Goal: Task Accomplishment & Management: Manage account settings

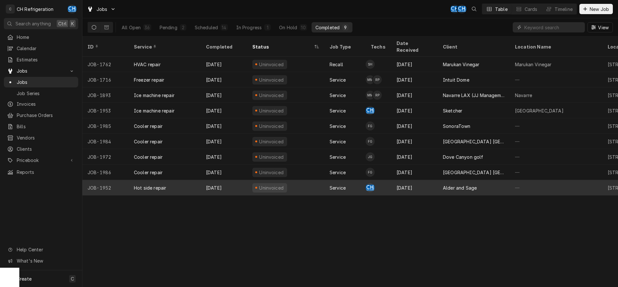
click at [440, 180] on div "Alder and Sage" at bounding box center [474, 187] width 72 height 15
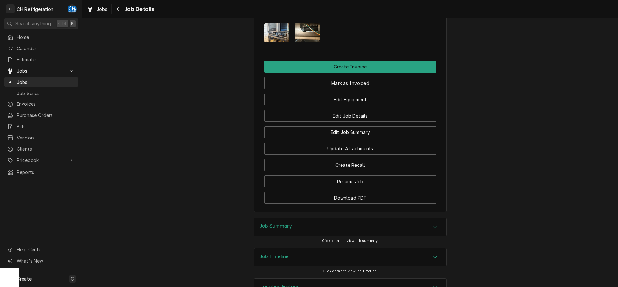
scroll to position [263, 0]
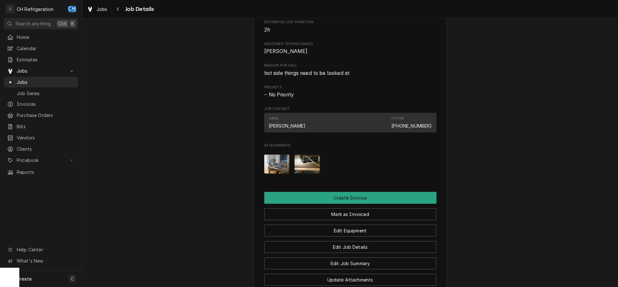
click at [316, 174] on img "Attachments" at bounding box center [307, 164] width 25 height 19
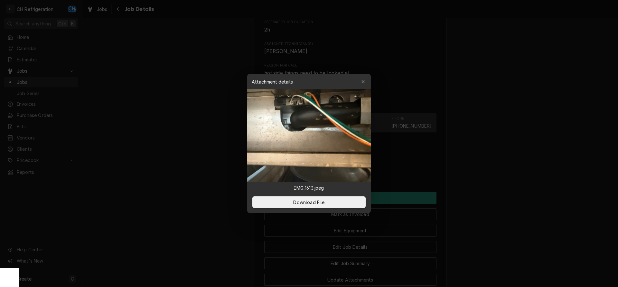
click at [515, 152] on div at bounding box center [309, 143] width 618 height 287
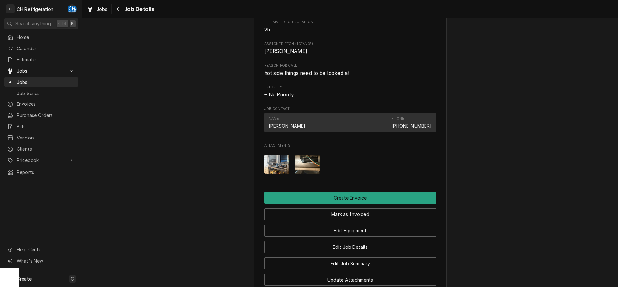
click at [278, 163] on img "Attachments" at bounding box center [276, 164] width 25 height 19
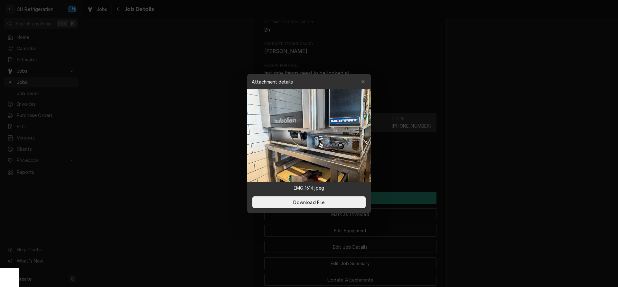
click at [528, 140] on div at bounding box center [309, 143] width 618 height 287
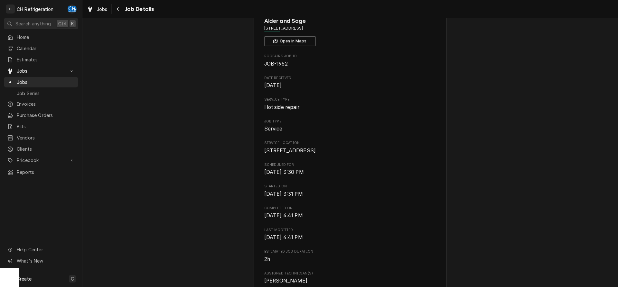
scroll to position [0, 0]
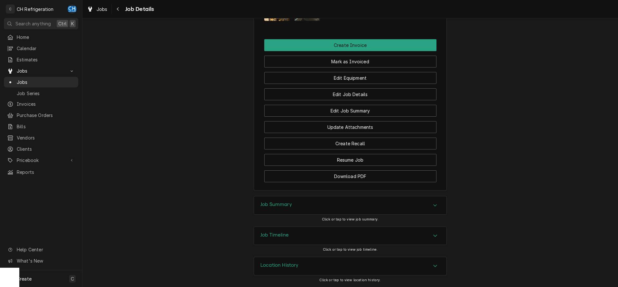
click at [320, 203] on div "Job Summary" at bounding box center [350, 206] width 193 height 18
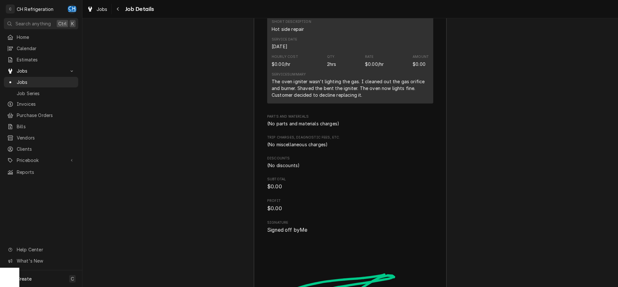
scroll to position [701, 0]
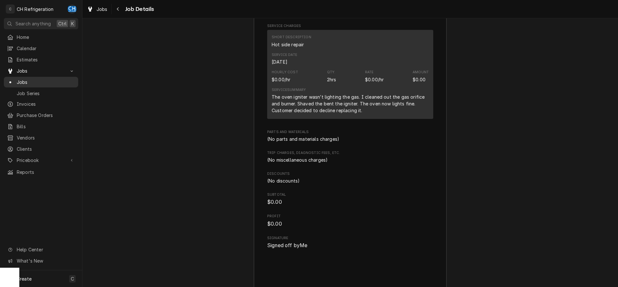
click at [53, 79] on span "Jobs" at bounding box center [46, 82] width 58 height 7
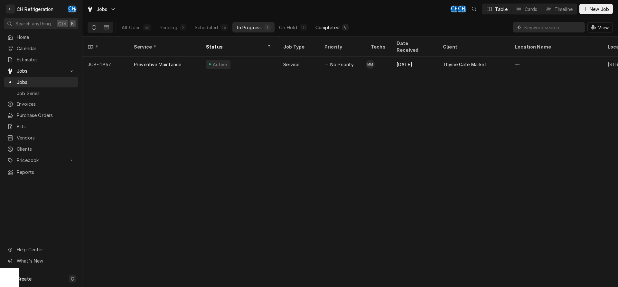
click at [330, 29] on div "Completed" at bounding box center [327, 27] width 24 height 7
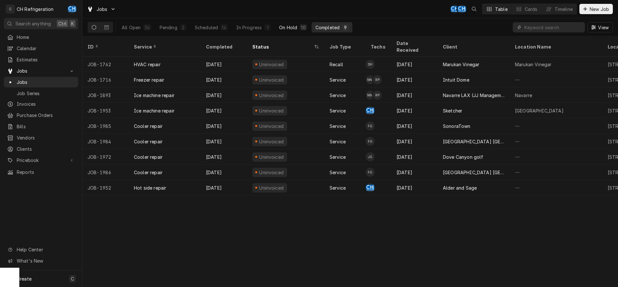
click at [294, 27] on div "On Hold" at bounding box center [288, 27] width 18 height 7
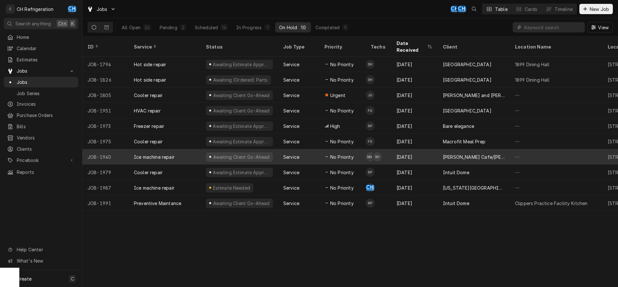
click at [416, 149] on div "Sep 13" at bounding box center [414, 156] width 46 height 15
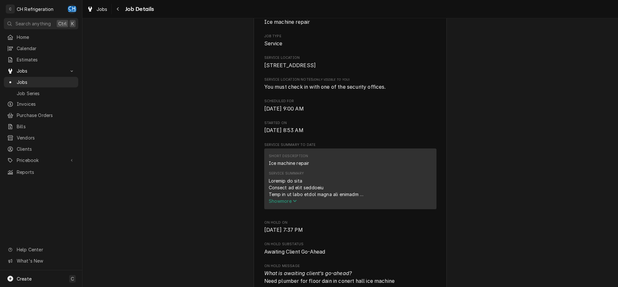
scroll to position [131, 0]
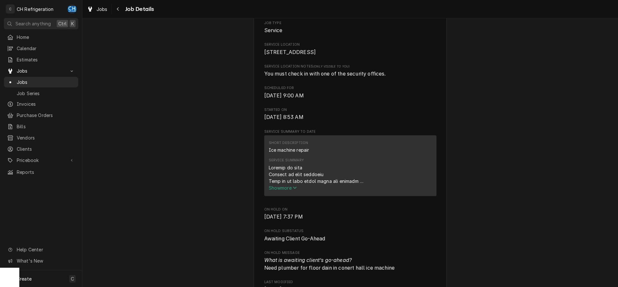
click at [285, 191] on span "Show more" at bounding box center [283, 187] width 28 height 5
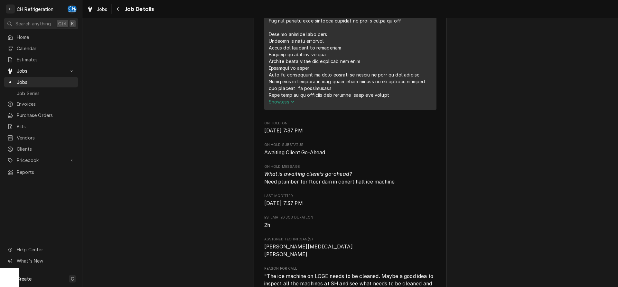
scroll to position [493, 0]
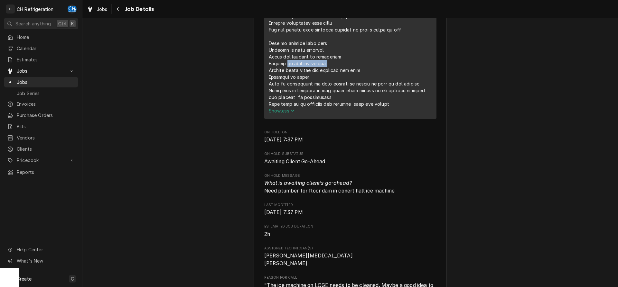
drag, startPoint x: 287, startPoint y: 72, endPoint x: 328, endPoint y: 71, distance: 41.9
drag, startPoint x: 270, startPoint y: 77, endPoint x: 357, endPoint y: 80, distance: 87.0
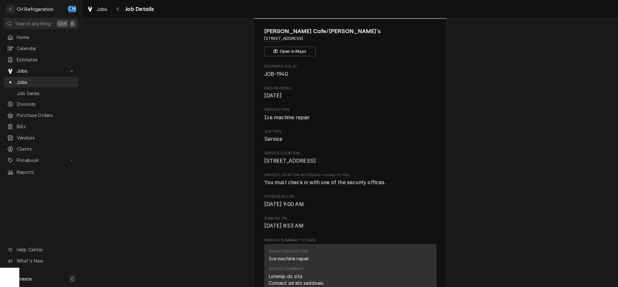
scroll to position [0, 0]
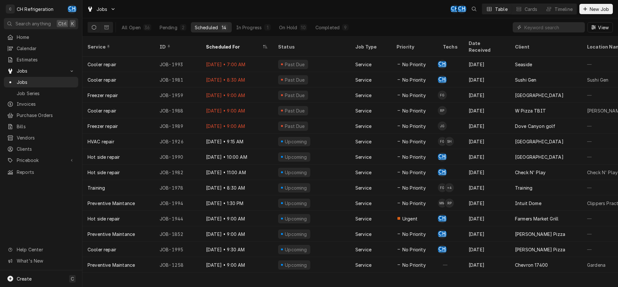
click at [339, 22] on div "All Open 36 Pending 2 Scheduled 14 In Progress 1 On Hold 10 Completed 9" at bounding box center [235, 27] width 235 height 18
click at [337, 26] on div "Completed" at bounding box center [327, 27] width 24 height 7
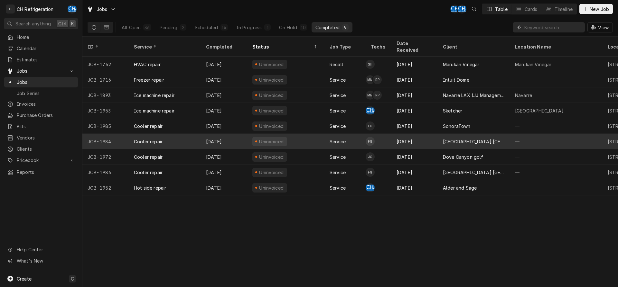
click at [465, 138] on div "[GEOGRAPHIC_DATA] [GEOGRAPHIC_DATA]" at bounding box center [474, 141] width 62 height 7
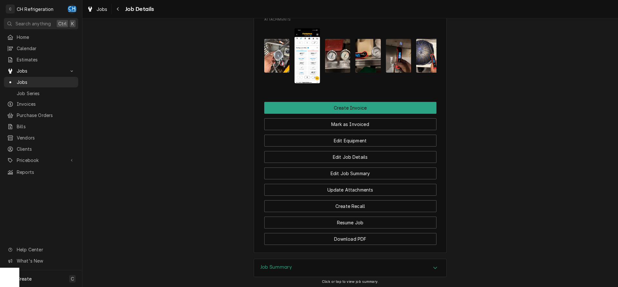
scroll to position [493, 0]
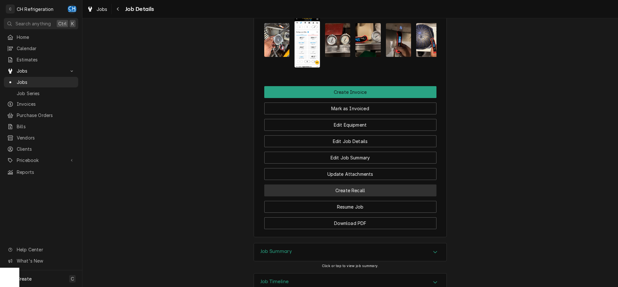
click at [357, 197] on button "Create Recall" at bounding box center [350, 191] width 172 height 12
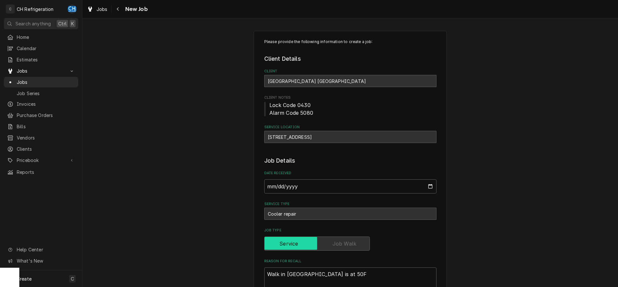
type textarea "x"
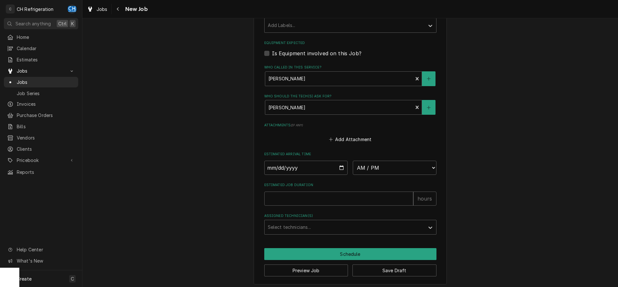
scroll to position [371, 0]
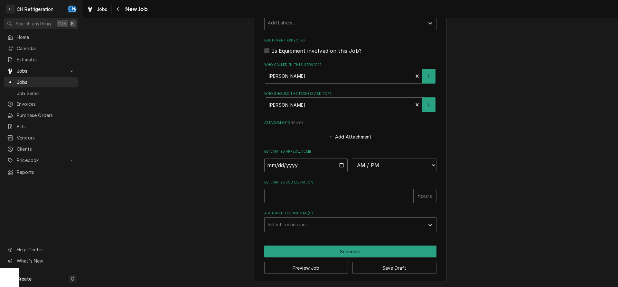
click at [341, 166] on input "Date" at bounding box center [306, 165] width 84 height 14
type input "2025-09-23"
type textarea "x"
click at [353, 158] on select "AM / PM 6:00 AM 6:15 AM 6:30 AM 6:45 AM 7:00 AM 7:15 AM 7:30 AM 7:45 AM 8:00 AM…" at bounding box center [395, 165] width 84 height 14
select select "10:00:00"
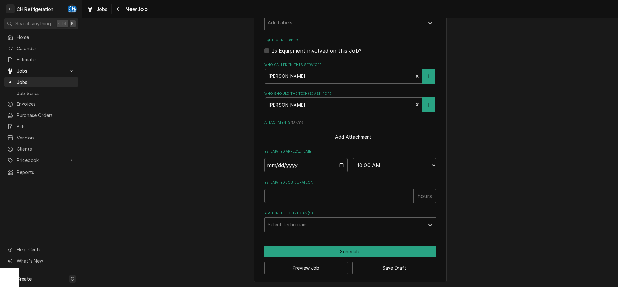
click option "10:00 AM" at bounding box center [0, 0] width 0 height 0
type textarea "x"
click at [338, 196] on input "Estimated Job Duration" at bounding box center [338, 196] width 149 height 14
type input "2"
type textarea "x"
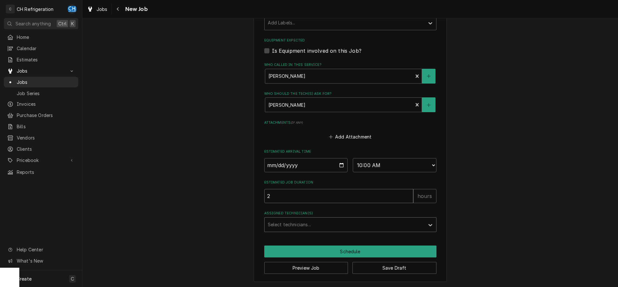
type input "2"
click at [326, 226] on div "Assigned Technician(s)" at bounding box center [345, 225] width 154 height 12
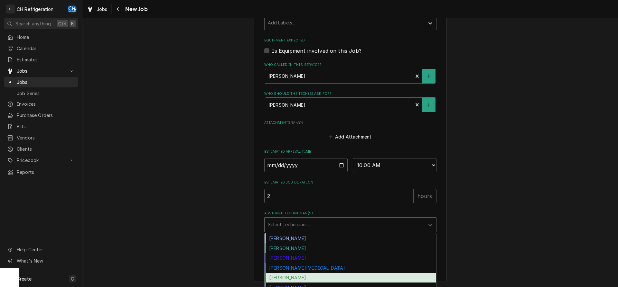
click at [300, 277] on div "[PERSON_NAME]" at bounding box center [351, 278] width 172 height 10
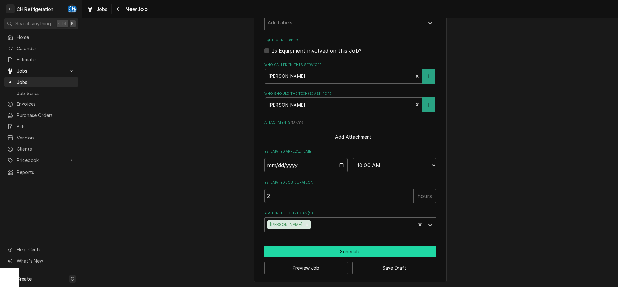
click at [321, 250] on button "Schedule" at bounding box center [350, 252] width 172 height 12
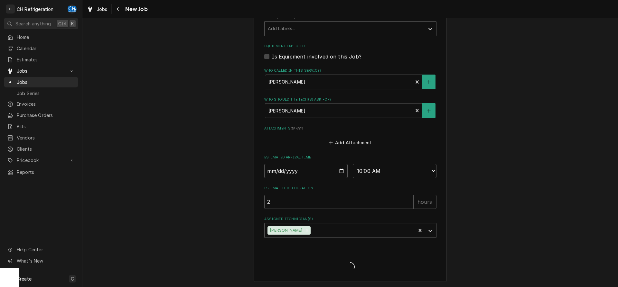
type textarea "x"
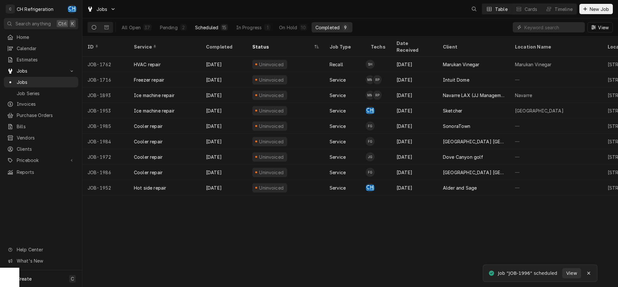
click at [204, 26] on div "Scheduled" at bounding box center [206, 27] width 23 height 7
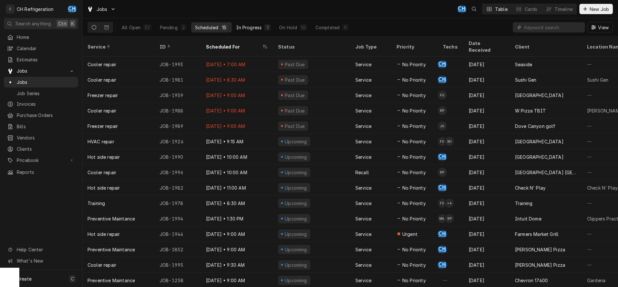
click at [262, 26] on button "In Progress 1" at bounding box center [253, 27] width 42 height 10
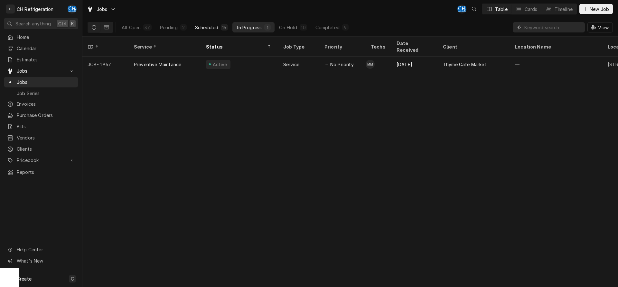
click at [216, 29] on div "Scheduled" at bounding box center [206, 27] width 23 height 7
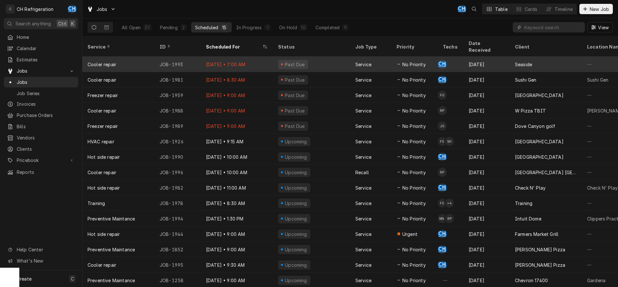
click at [493, 57] on div "[DATE]" at bounding box center [487, 64] width 46 height 15
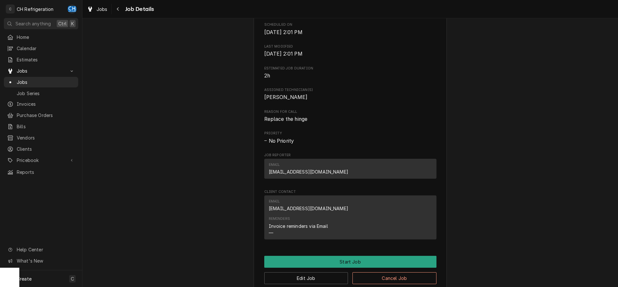
scroll to position [259, 0]
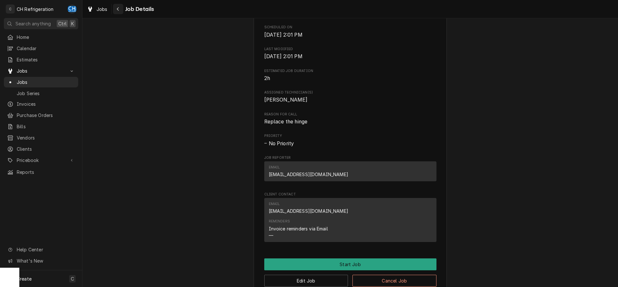
click at [120, 7] on div "Navigate back" at bounding box center [118, 9] width 6 height 6
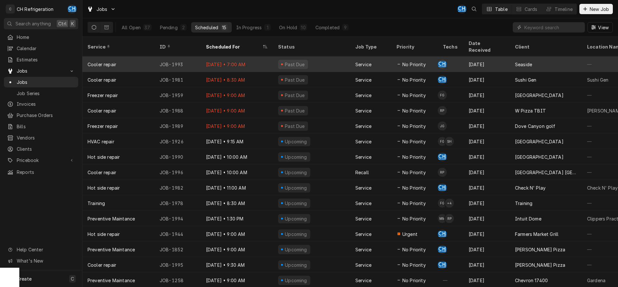
click at [456, 58] on td "CH" at bounding box center [451, 64] width 26 height 15
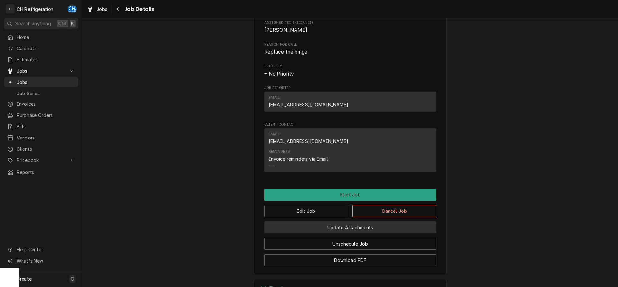
scroll to position [390, 0]
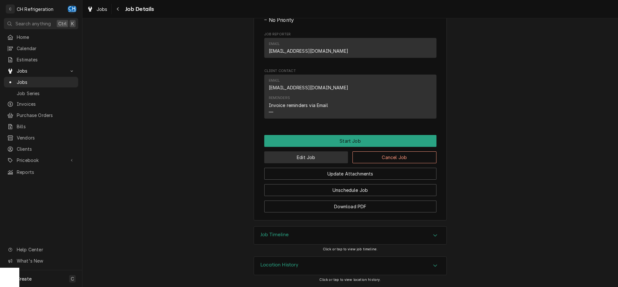
click at [294, 160] on button "Edit Job" at bounding box center [306, 158] width 84 height 12
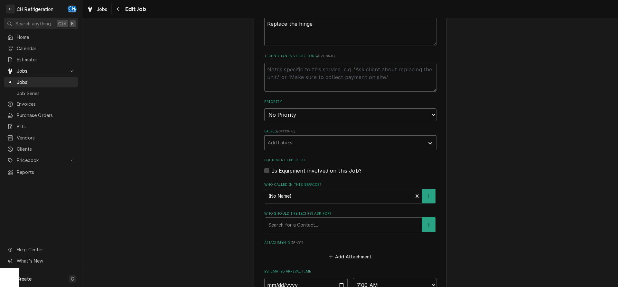
scroll to position [451, 0]
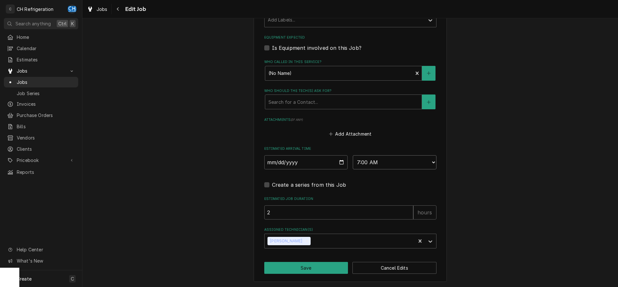
click at [353, 155] on select "AM / PM 6:00 AM 6:15 AM 6:30 AM 6:45 AM 7:00 AM 7:15 AM 7:30 AM 7:45 AM 8:00 AM…" at bounding box center [395, 162] width 84 height 14
select select "13:00:00"
click option "1:00 PM" at bounding box center [0, 0] width 0 height 0
click at [305, 242] on icon "Remove Chris Hiraga" at bounding box center [307, 241] width 5 height 5
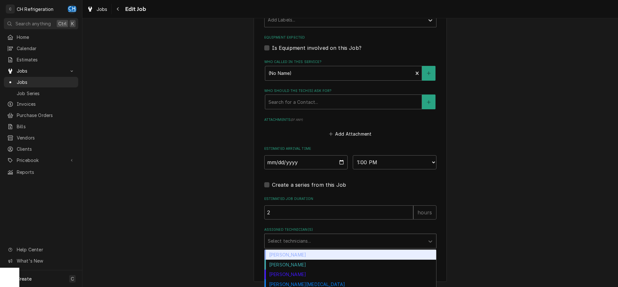
click at [312, 240] on div "Assigned Technician(s)" at bounding box center [345, 242] width 154 height 12
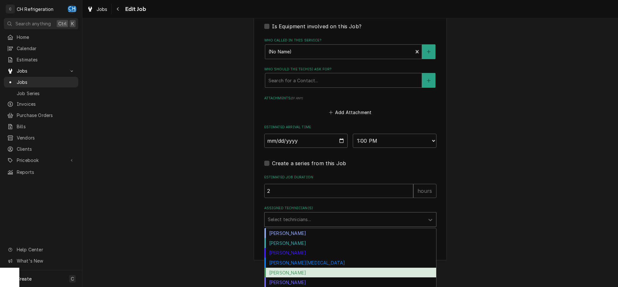
click at [310, 276] on div "[PERSON_NAME]" at bounding box center [351, 273] width 172 height 10
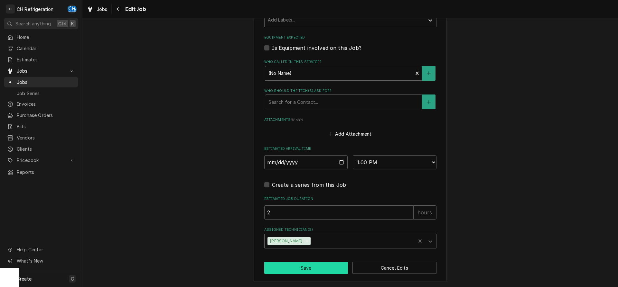
click at [319, 268] on button "Save" at bounding box center [306, 268] width 84 height 12
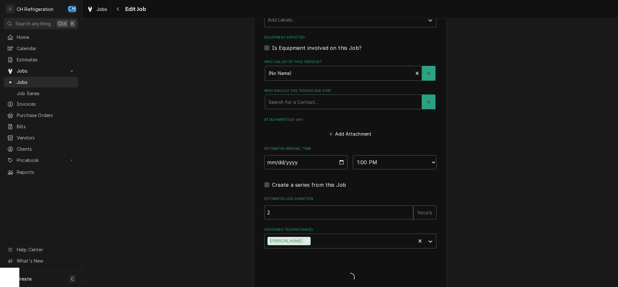
type textarea "x"
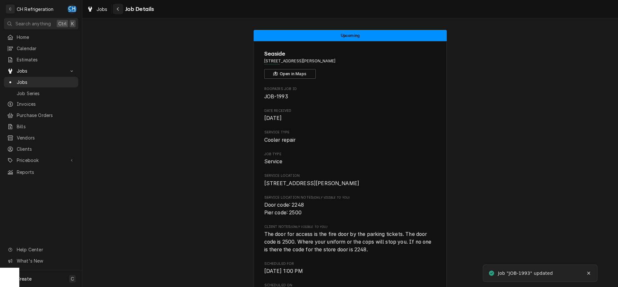
click at [120, 10] on div "Navigate back" at bounding box center [118, 9] width 6 height 6
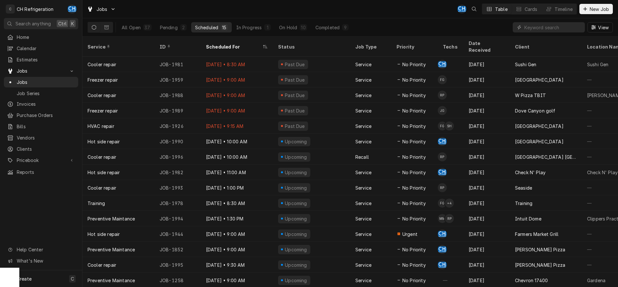
click at [225, 28] on div "15" at bounding box center [224, 27] width 4 height 7
click at [339, 28] on button "Completed 9" at bounding box center [332, 27] width 41 height 10
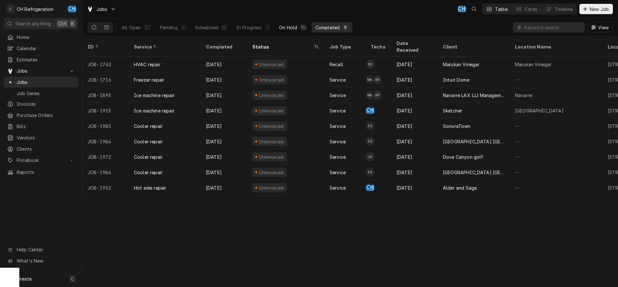
click at [301, 28] on div "10" at bounding box center [303, 27] width 5 height 7
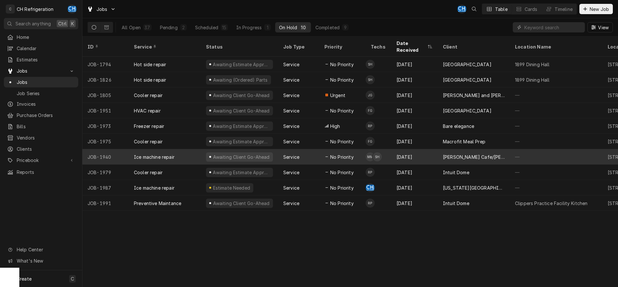
click at [472, 154] on div "[PERSON_NAME] Cafe/[PERSON_NAME]'s" at bounding box center [474, 157] width 62 height 7
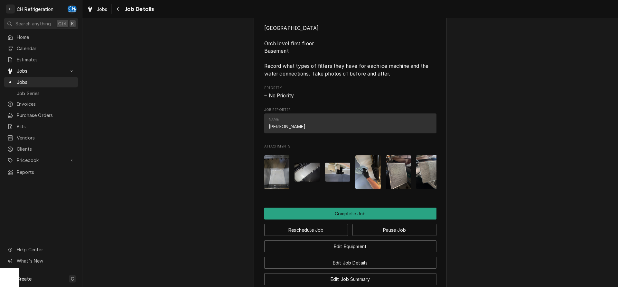
scroll to position [755, 0]
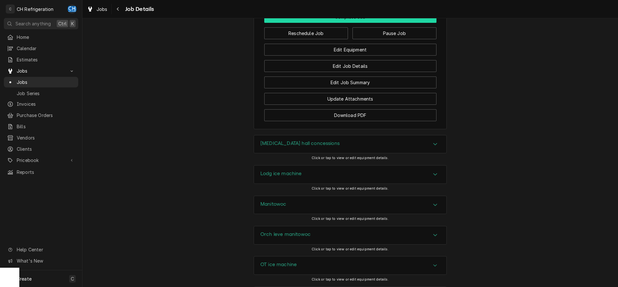
click at [360, 23] on button "Complete Job" at bounding box center [350, 17] width 172 height 12
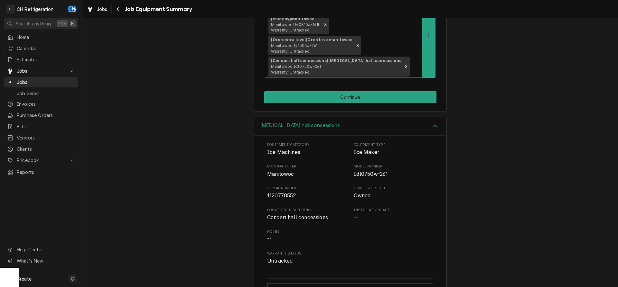
scroll to position [131, 0]
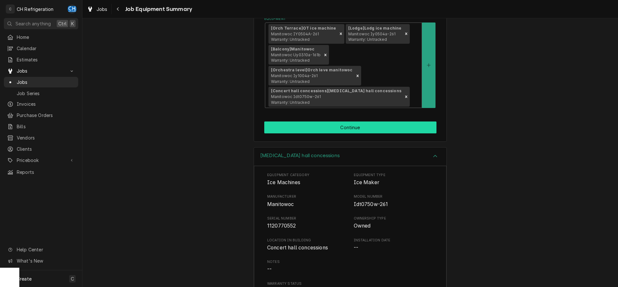
click at [330, 122] on button "Continue" at bounding box center [350, 128] width 172 height 12
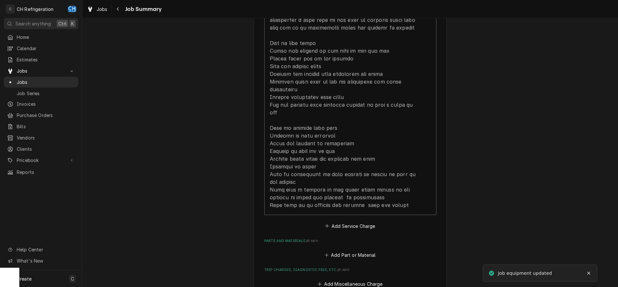
scroll to position [624, 0]
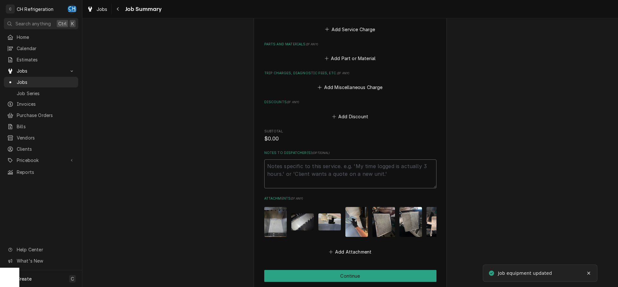
click at [313, 182] on textarea "Notes to Dispatcher(s) ( optional )" at bounding box center [350, 174] width 172 height 29
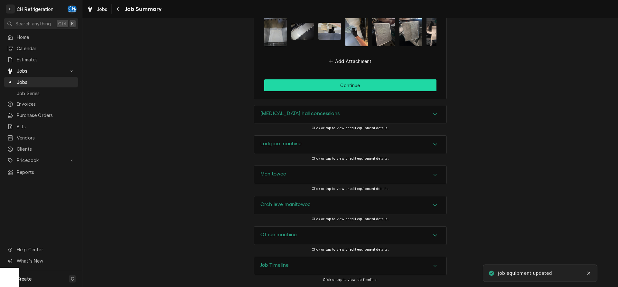
click at [337, 85] on button "Continue" at bounding box center [350, 86] width 172 height 12
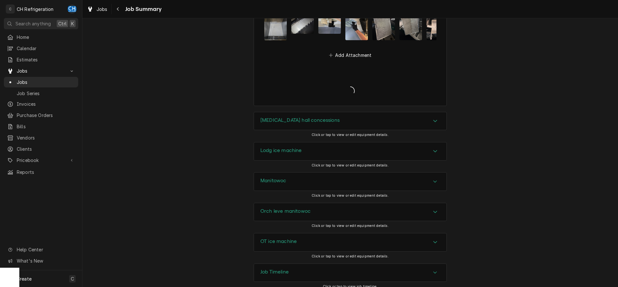
type textarea "x"
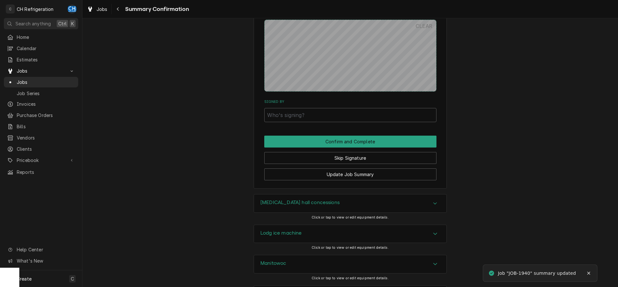
scroll to position [722, 0]
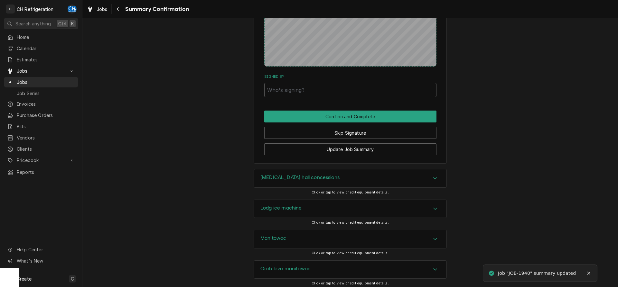
click at [331, 90] on input "Signed By" at bounding box center [350, 90] width 172 height 14
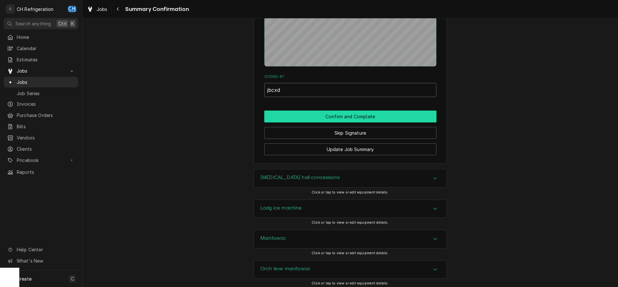
type input "jbcxd"
click at [345, 112] on button "Confirm and Complete" at bounding box center [350, 117] width 172 height 12
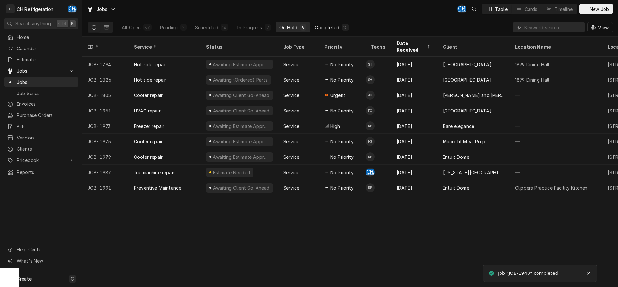
click at [341, 23] on button "Completed 10" at bounding box center [332, 27] width 42 height 10
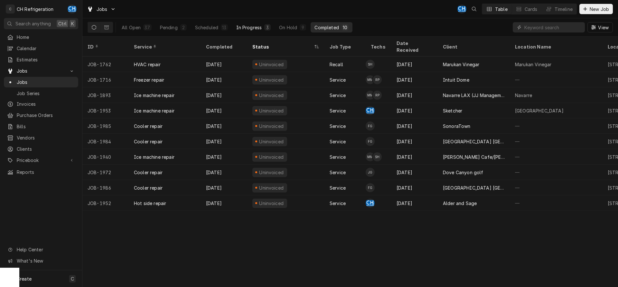
click at [241, 28] on div "In Progress" at bounding box center [249, 27] width 26 height 7
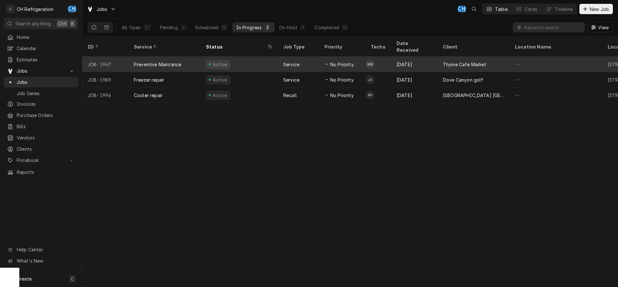
click at [487, 57] on div "Thyme Cafe Market" at bounding box center [474, 64] width 72 height 15
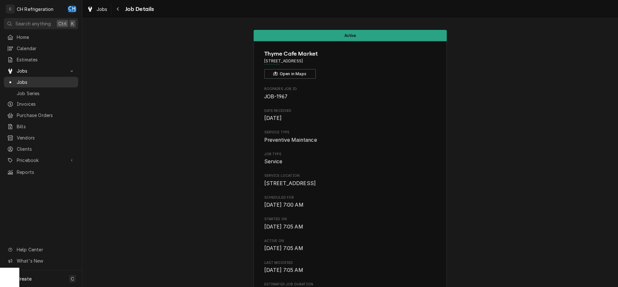
click at [25, 79] on span "Jobs" at bounding box center [46, 82] width 58 height 7
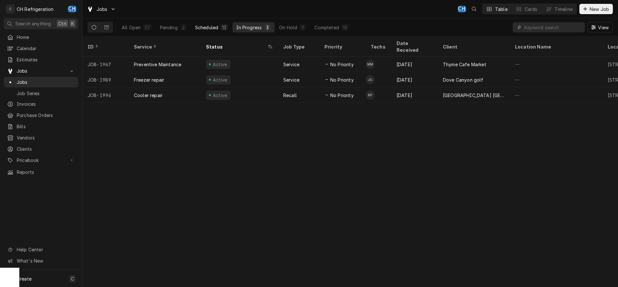
click at [219, 30] on button "Scheduled 13" at bounding box center [211, 27] width 41 height 10
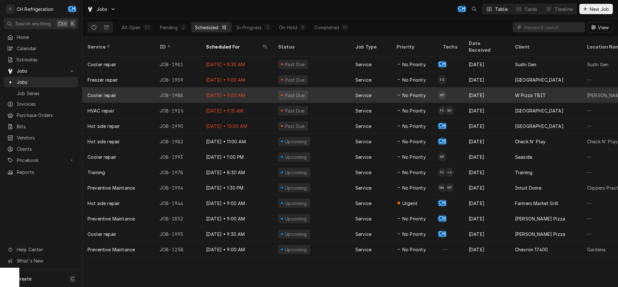
click at [483, 88] on div "Sep 22" at bounding box center [487, 95] width 46 height 15
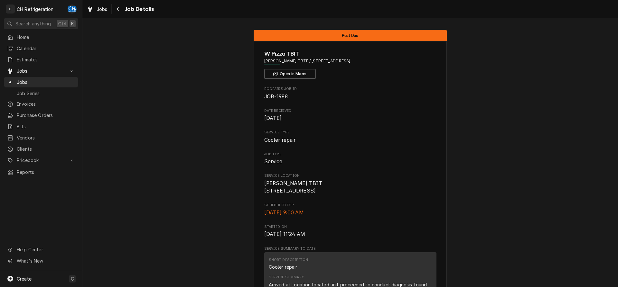
scroll to position [394, 0]
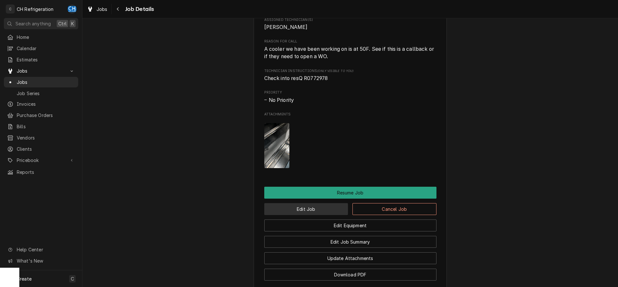
click at [297, 213] on button "Edit Job" at bounding box center [306, 209] width 84 height 12
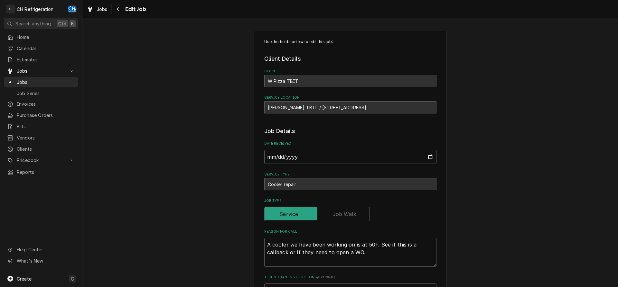
type textarea "x"
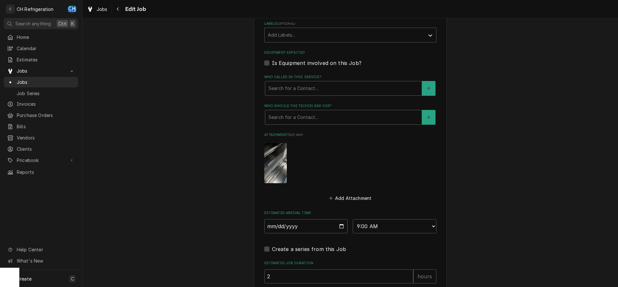
scroll to position [361, 0]
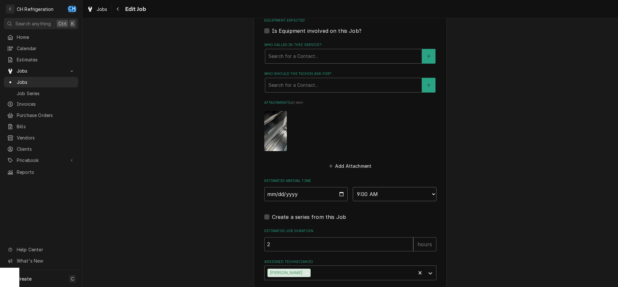
click at [353, 187] on select "AM / PM 6:00 AM 6:15 AM 6:30 AM 6:45 AM 7:00 AM 7:15 AM 7:30 AM 7:45 AM 8:00 AM…" at bounding box center [395, 194] width 84 height 14
select select "14:00:00"
click option "2:00 PM" at bounding box center [0, 0] width 0 height 0
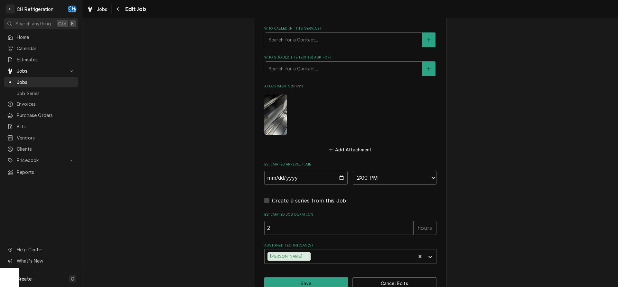
scroll to position [393, 0]
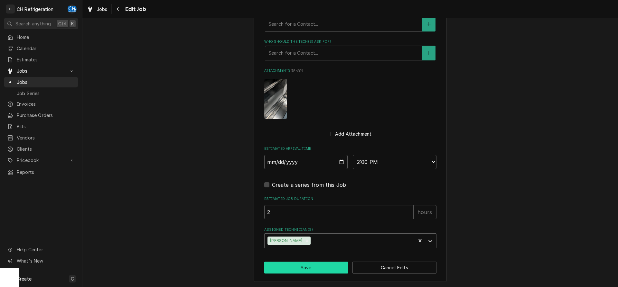
click at [326, 265] on button "Save" at bounding box center [306, 268] width 84 height 12
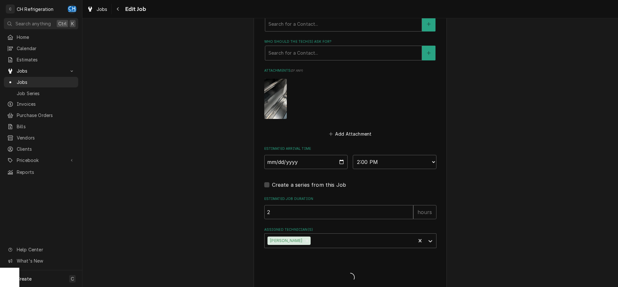
type textarea "x"
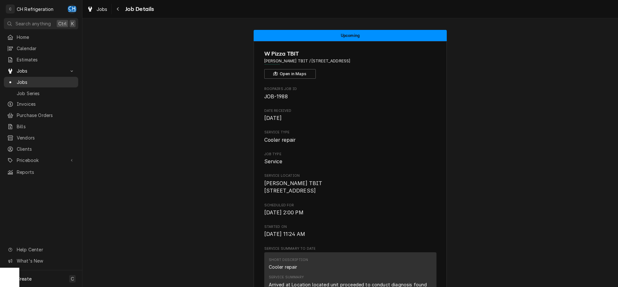
click at [22, 79] on span "Jobs" at bounding box center [46, 82] width 58 height 7
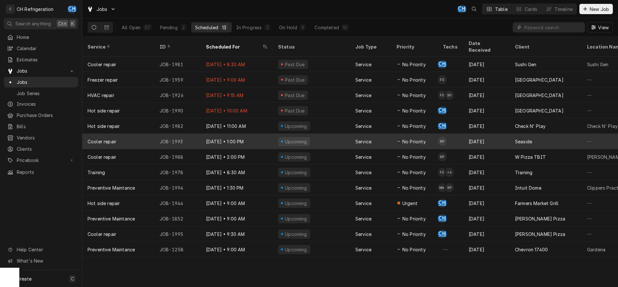
click at [505, 137] on div "[DATE]" at bounding box center [487, 141] width 46 height 15
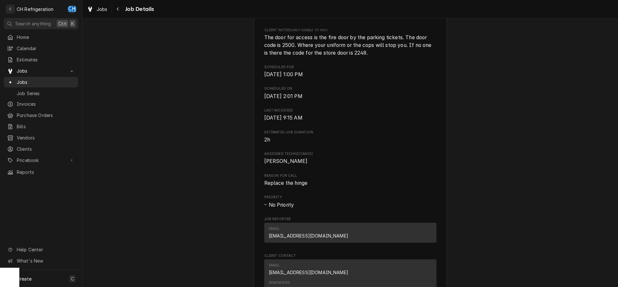
scroll to position [390, 0]
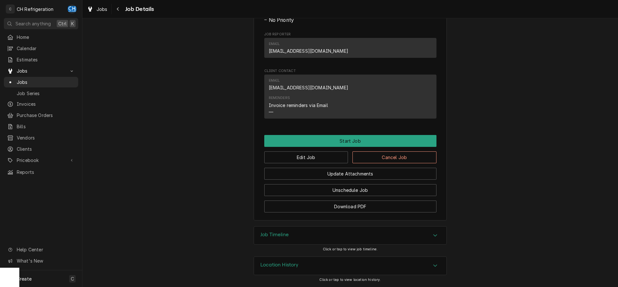
click at [319, 239] on div "Job Timeline" at bounding box center [350, 236] width 193 height 18
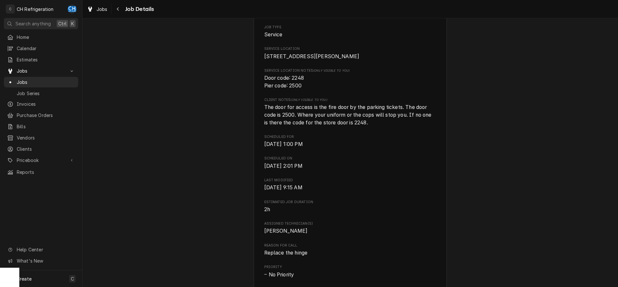
scroll to position [0, 0]
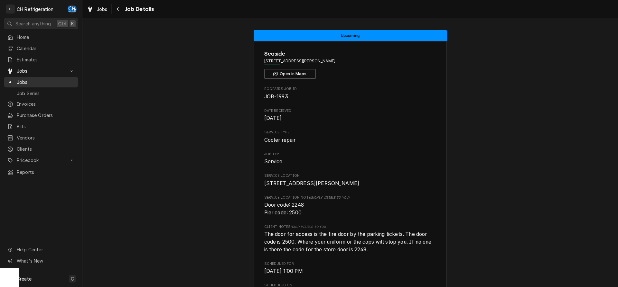
click at [42, 79] on span "Jobs" at bounding box center [46, 82] width 58 height 7
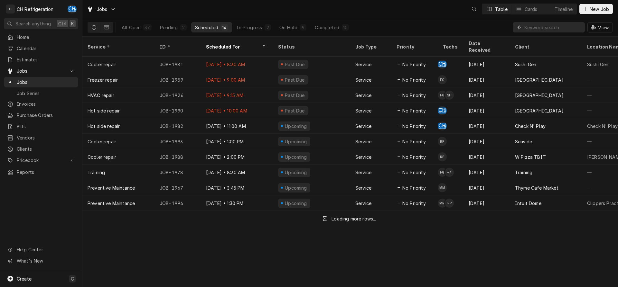
click at [598, 9] on span "New Job" at bounding box center [599, 9] width 22 height 7
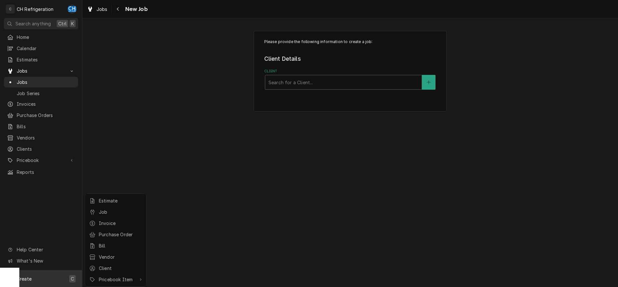
click at [368, 79] on html "C CH Refrigeration CH Search anything Ctrl K Home Calendar Estimates Jobs Jobs …" at bounding box center [309, 143] width 618 height 287
click at [381, 80] on html "C CH Refrigeration CH Search anything Ctrl K Home Calendar Estimates Jobs Jobs …" at bounding box center [309, 143] width 618 height 287
click at [335, 78] on div "Client" at bounding box center [343, 83] width 150 height 12
type input "check"
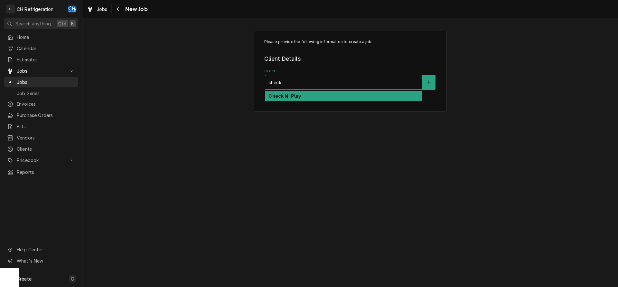
click at [290, 101] on div "Check N' Play" at bounding box center [343, 96] width 156 height 10
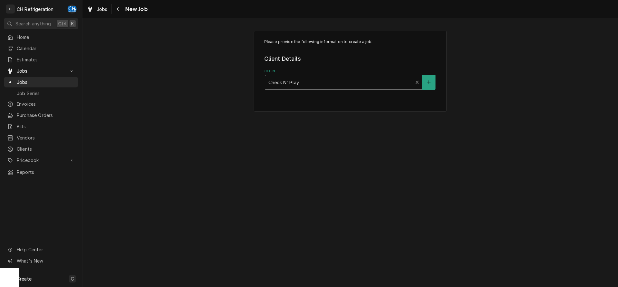
click at [292, 90] on div "Client option [object Object], selected. Check N' Play" at bounding box center [350, 79] width 172 height 21
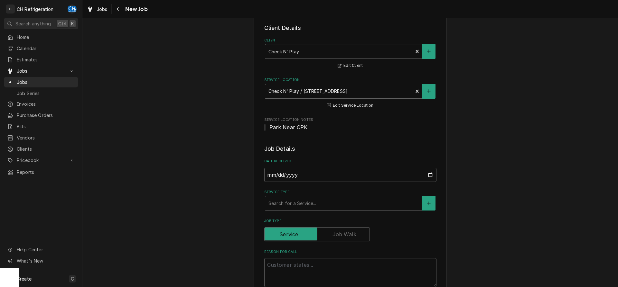
scroll to position [66, 0]
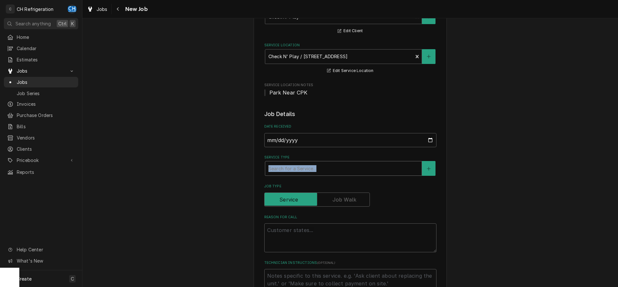
drag, startPoint x: 313, startPoint y: 161, endPoint x: 312, endPoint y: 164, distance: 3.6
click at [313, 162] on div "Service Type Search for a Service..." at bounding box center [350, 165] width 172 height 21
click at [314, 172] on div "Service Type" at bounding box center [343, 169] width 150 height 12
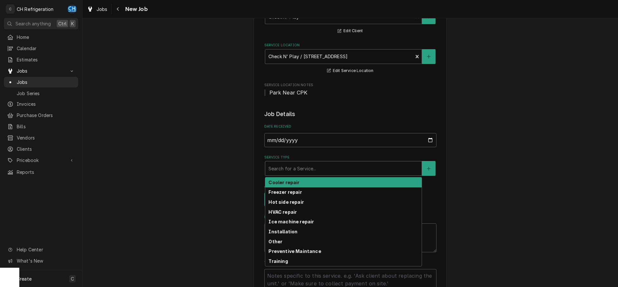
scroll to position [197, 0]
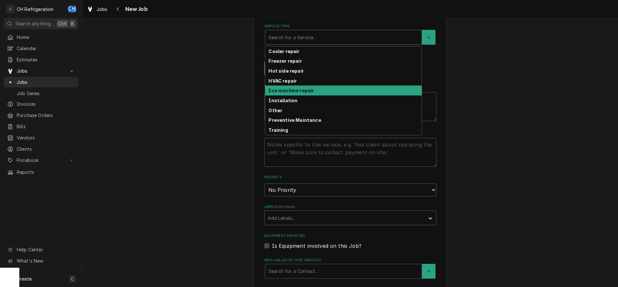
click at [290, 88] on strong "Ice machine repair" at bounding box center [290, 90] width 45 height 5
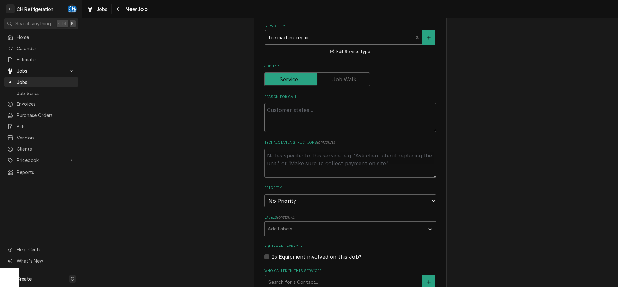
click at [299, 113] on textarea "Reason For Call" at bounding box center [350, 117] width 172 height 29
type textarea "x"
type textarea "i"
type textarea "x"
type textarea "ic"
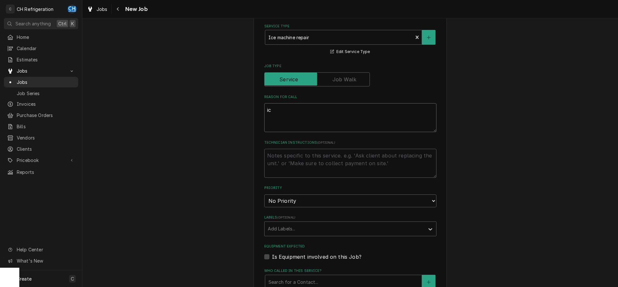
type textarea "x"
type textarea "ice"
type textarea "x"
type textarea "ice"
type textarea "x"
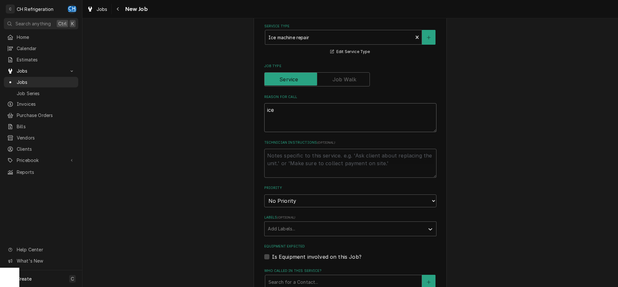
type textarea "ice m"
type textarea "x"
type textarea "ice ma"
type textarea "x"
type textarea "ice mac"
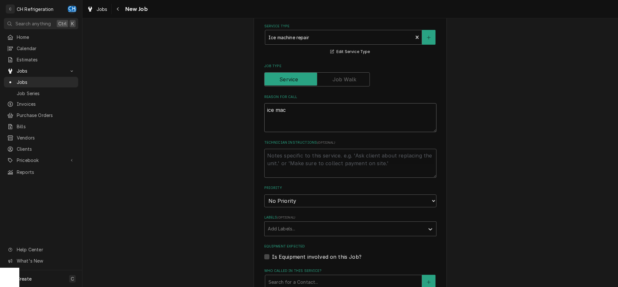
type textarea "x"
type textarea "ice mach"
type textarea "x"
type textarea "ice machi"
type textarea "x"
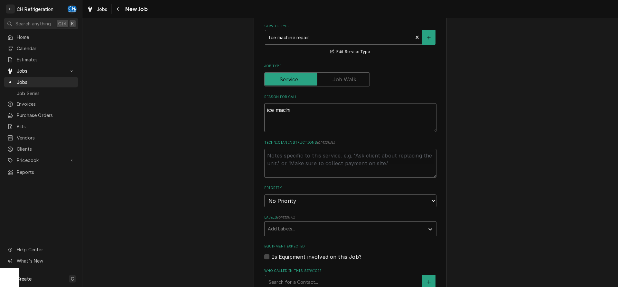
type textarea "ice machie"
type textarea "x"
type textarea "ice machien"
type textarea "x"
type textarea "ice machien"
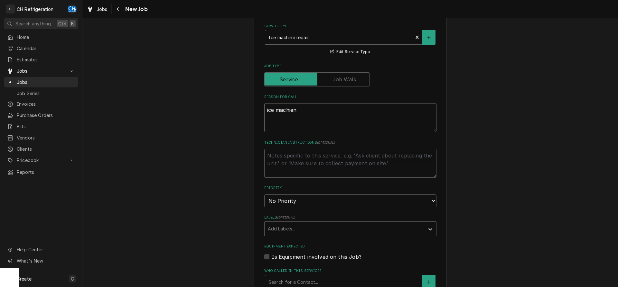
type textarea "x"
type textarea "ice machien n"
type textarea "x"
type textarea "ice machien nor"
type textarea "x"
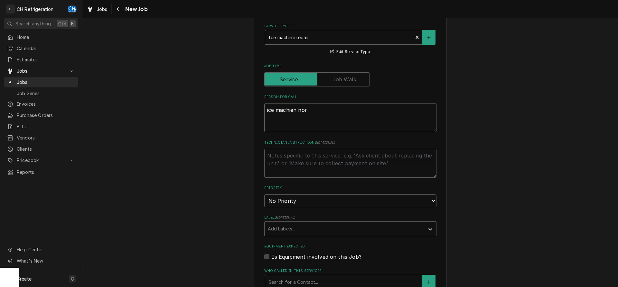
type textarea "ice machien nor"
type textarea "x"
type textarea "ice machien nor wo"
type textarea "x"
type textarea "ice machien nor wor"
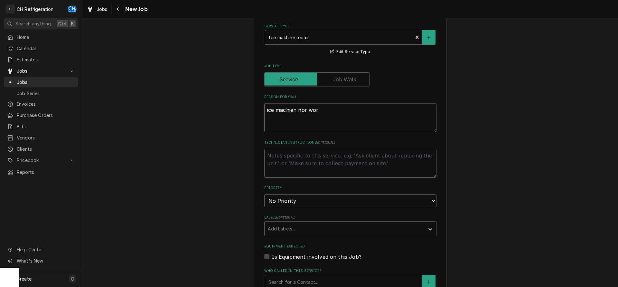
type textarea "x"
type textarea "ice machien nor work"
type textarea "x"
type textarea "ice machien nor worki"
type textarea "x"
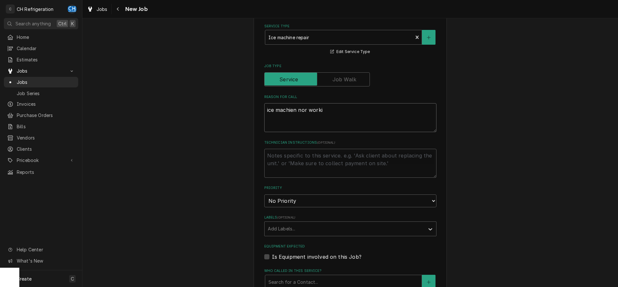
type textarea "ice machien nor workin"
type textarea "x"
type textarea "ice machien nor working"
type textarea "x"
type textarea "ice machien nor working"
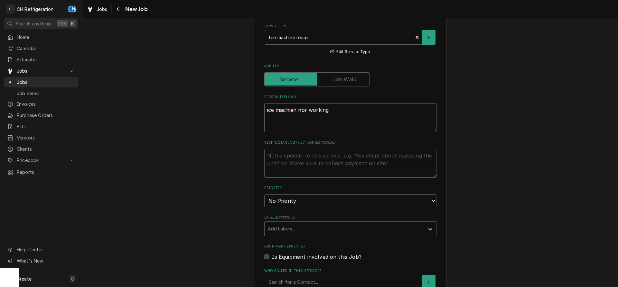
type textarea "x"
type textarea "ice machinate nor working"
type textarea "x"
type textarea "ice machinat nor working"
type textarea "x"
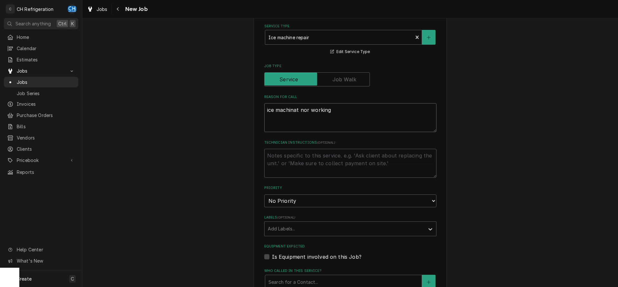
type textarea "ice machina nor working"
type textarea "x"
type textarea "ice machin nor working"
type textarea "x"
type textarea "ice machine nor working"
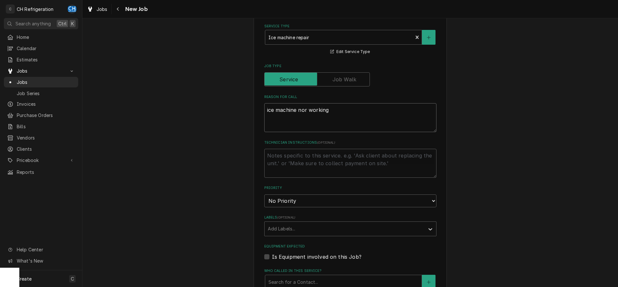
click at [366, 112] on textarea "ice machine nor working" at bounding box center [350, 117] width 172 height 29
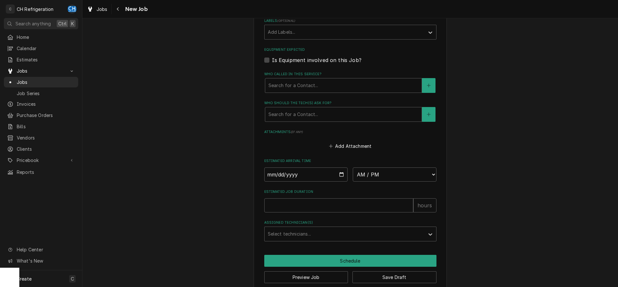
scroll to position [230, 0]
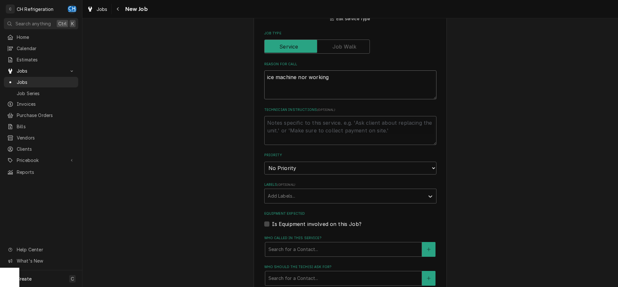
click at [307, 77] on textarea "ice machine nor working" at bounding box center [350, 85] width 172 height 29
type textarea "x"
type textarea "ice machine no working"
type textarea "x"
type textarea "ice machine not working"
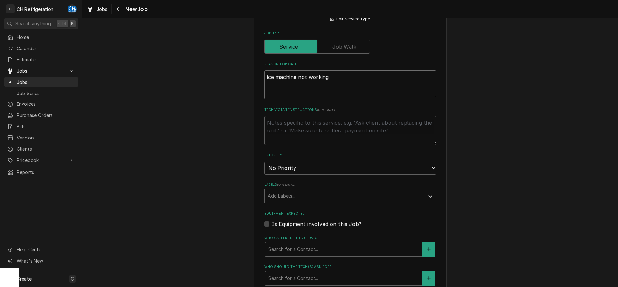
type textarea "x"
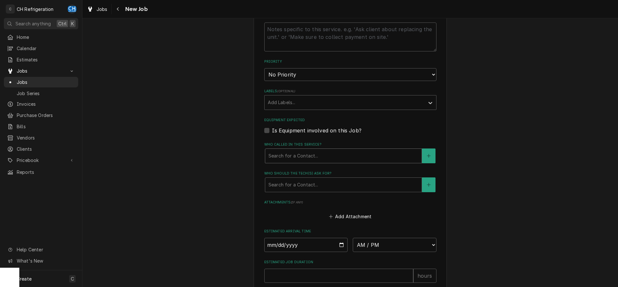
scroll to position [361, 0]
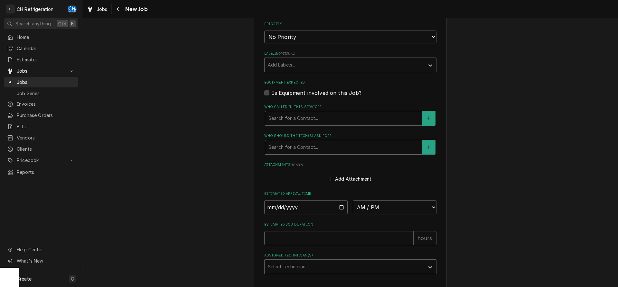
type textarea "ice machine not working"
click at [319, 146] on div "Who should the tech(s) ask for?" at bounding box center [343, 148] width 150 height 12
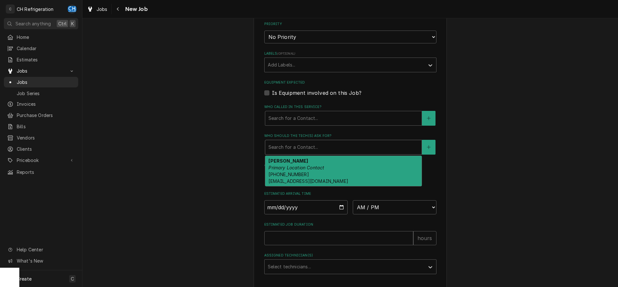
click at [319, 170] on div "Steffanie Najera Primary Location Contact (949) 202-6725 steff@checknplay.com" at bounding box center [343, 171] width 156 height 30
type textarea "x"
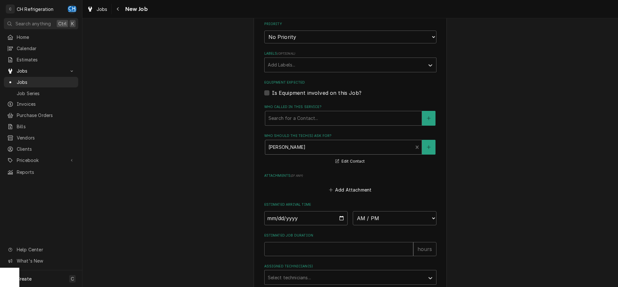
scroll to position [414, 0]
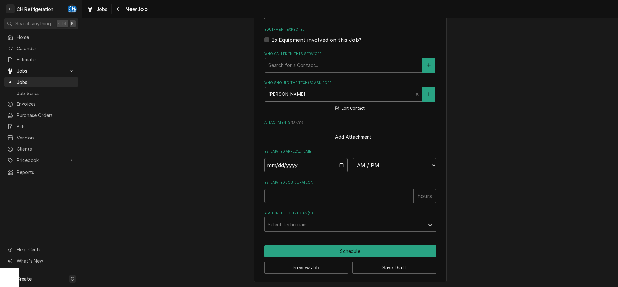
click at [337, 163] on input "Date" at bounding box center [306, 165] width 84 height 14
click at [338, 163] on input "Date" at bounding box center [306, 165] width 84 height 14
type input "2025-09-23"
type textarea "x"
click at [353, 158] on select "AM / PM 6:00 AM 6:15 AM 6:30 AM 6:45 AM 7:00 AM 7:15 AM 7:30 AM 7:45 AM 8:00 AM…" at bounding box center [395, 165] width 84 height 14
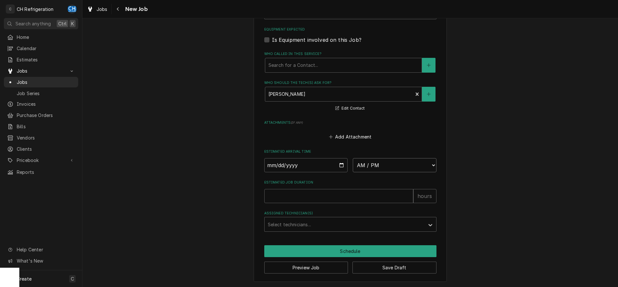
select select "11:30:00"
click option "11:30 AM" at bounding box center [0, 0] width 0 height 0
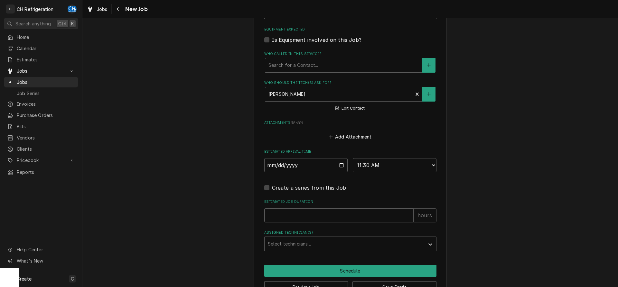
click at [309, 215] on input "Estimated Job Duration" at bounding box center [338, 216] width 149 height 14
type textarea "x"
type input "2"
type textarea "x"
type input "2"
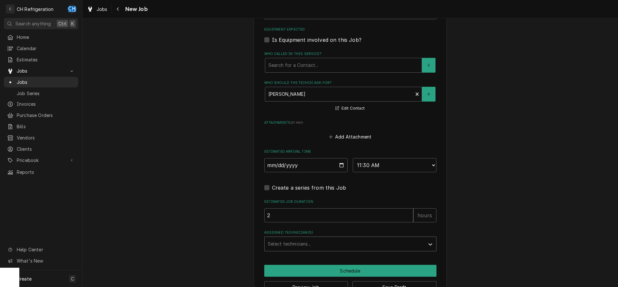
click at [315, 239] on div "Assigned Technician(s)" at bounding box center [345, 245] width 154 height 12
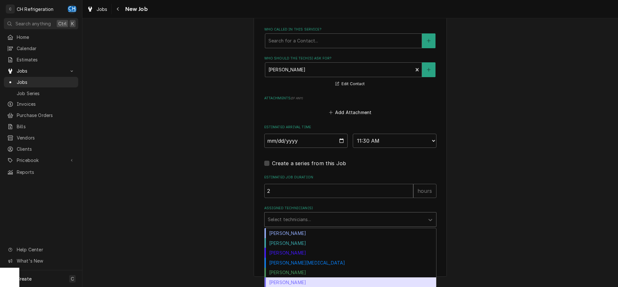
click at [293, 283] on div "Steven Hiraga" at bounding box center [351, 283] width 172 height 10
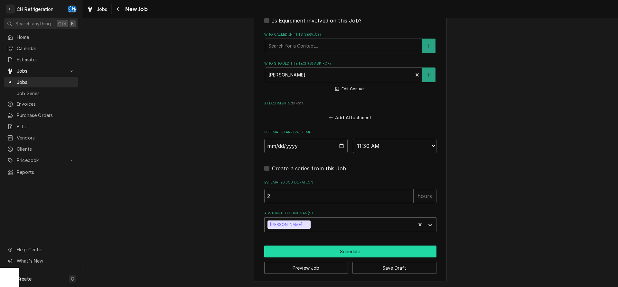
click at [323, 253] on button "Schedule" at bounding box center [350, 252] width 172 height 12
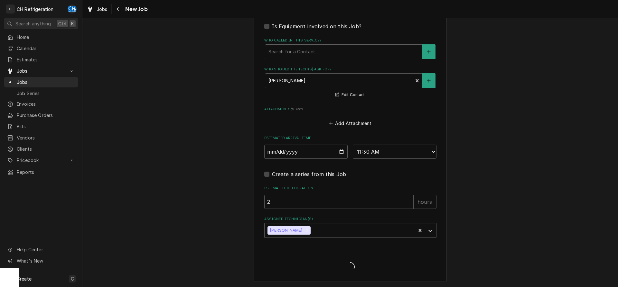
type textarea "x"
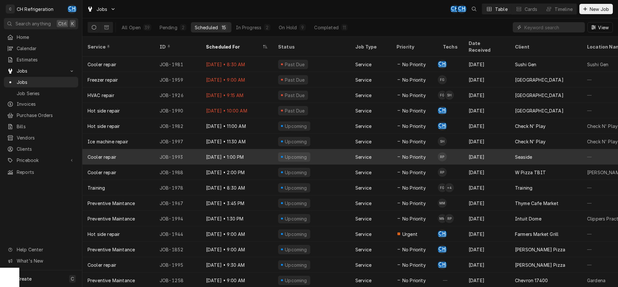
click at [332, 155] on div "Upcoming" at bounding box center [311, 156] width 77 height 15
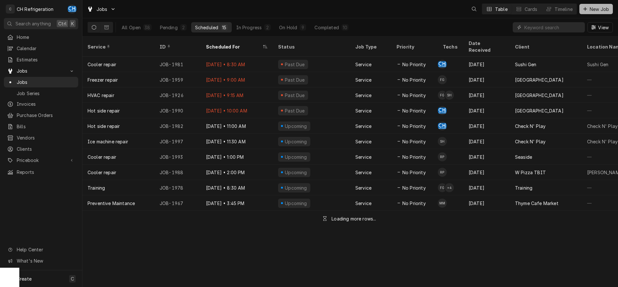
click at [596, 9] on span "New Job" at bounding box center [599, 9] width 22 height 7
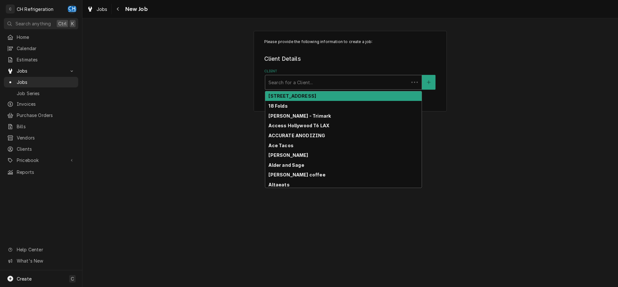
click at [293, 88] on div "Client" at bounding box center [336, 83] width 137 height 12
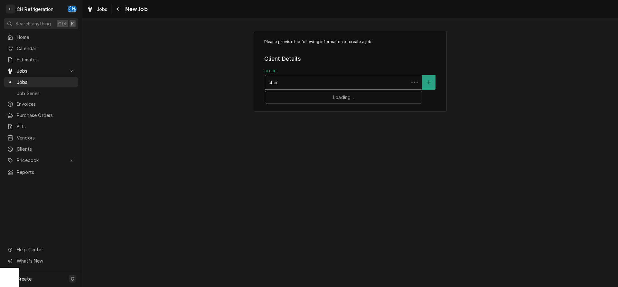
type input "check"
click at [296, 97] on strong "Check N' Play" at bounding box center [284, 95] width 33 height 5
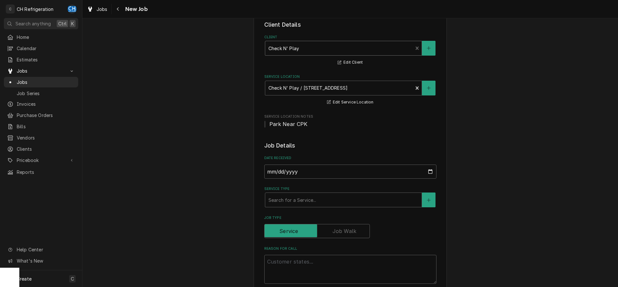
scroll to position [66, 0]
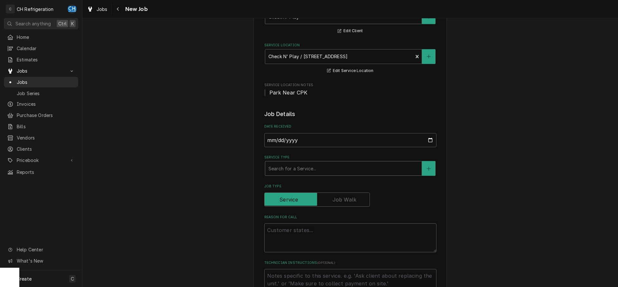
click at [306, 168] on div "Service Type" at bounding box center [343, 169] width 150 height 12
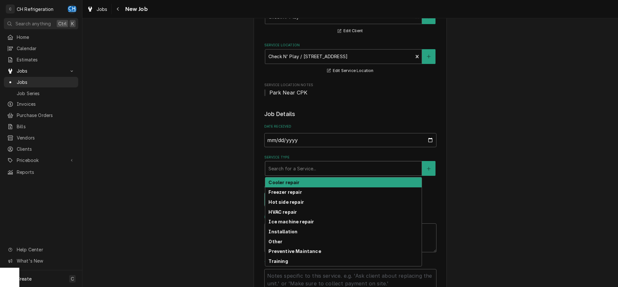
click at [304, 183] on div "Cooler repair" at bounding box center [343, 183] width 156 height 10
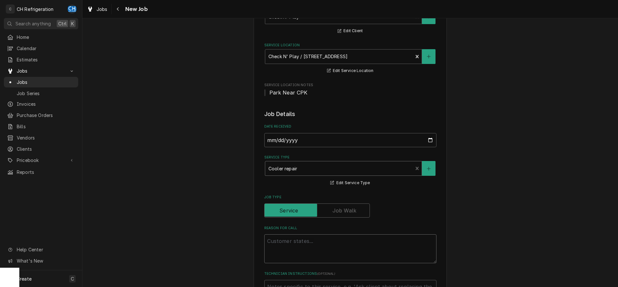
click at [301, 238] on textarea "Reason For Call" at bounding box center [350, 249] width 172 height 29
type textarea "x"
type textarea "d"
type textarea "x"
type textarea "dr"
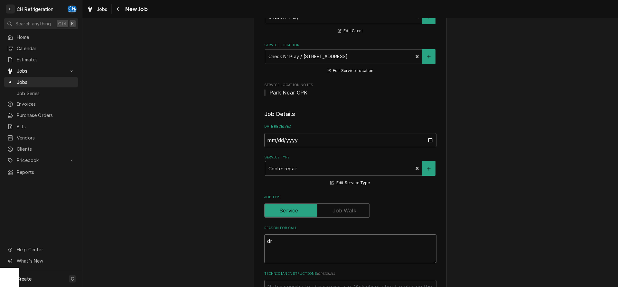
type textarea "x"
type textarea "dri"
type textarea "x"
type textarea "drin"
type textarea "x"
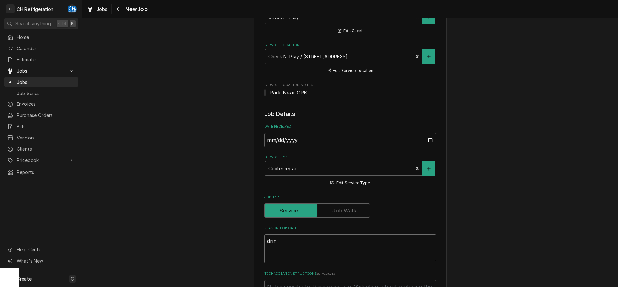
type textarea "drink"
type textarea "x"
type textarea "drink"
type textarea "x"
type textarea "drink c"
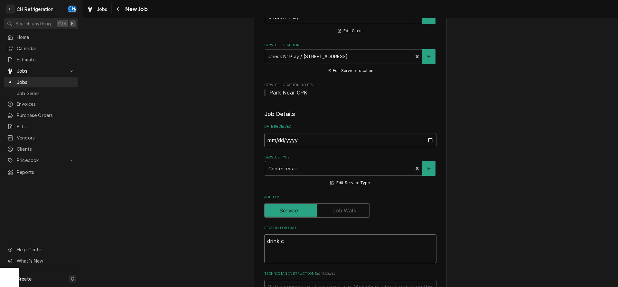
type textarea "x"
type textarea "drink co"
type textarea "x"
type textarea "drink coo"
type textarea "x"
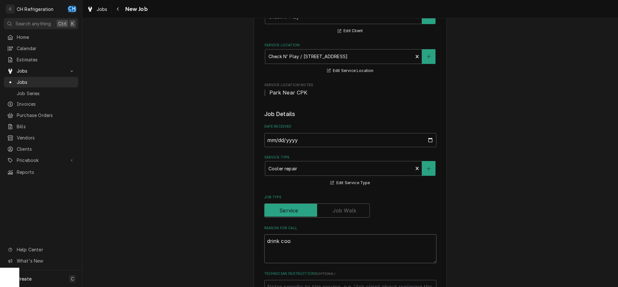
type textarea "drink cool"
type textarea "x"
type textarea "drink coole"
type textarea "x"
type textarea "drink cooler"
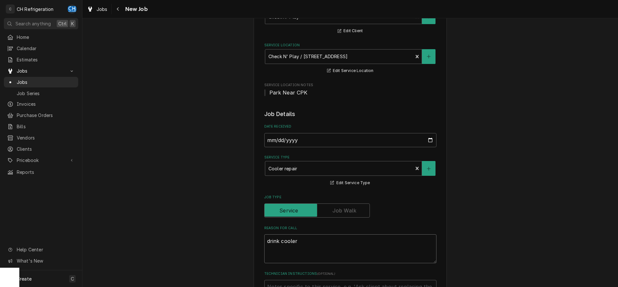
type textarea "x"
type textarea "drink cooler"
type textarea "x"
type textarea "drink cooler l"
type textarea "x"
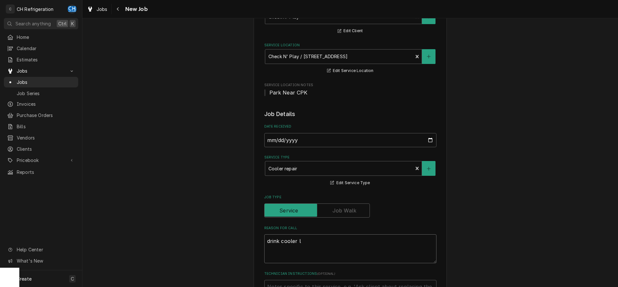
type textarea "drink cooler le"
type textarea "x"
type textarea "drink cooler leak"
type textarea "x"
type textarea "drink cooler leaki"
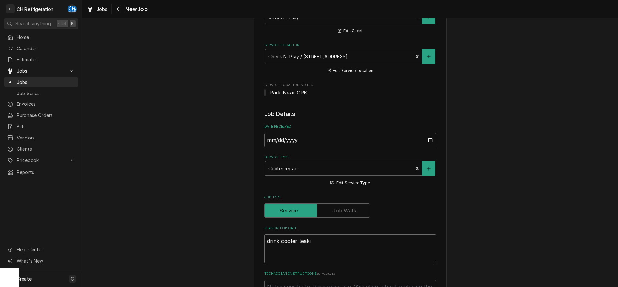
type textarea "x"
type textarea "drink cooler leakin"
type textarea "x"
type textarea "drink cooler leaking"
type textarea "x"
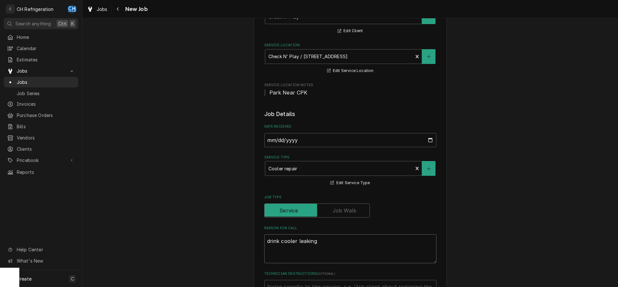
type textarea "drink cooler leaking"
type textarea "x"
type textarea "drink cooler leaking w"
type textarea "x"
type textarea "drink cooler leaking wa"
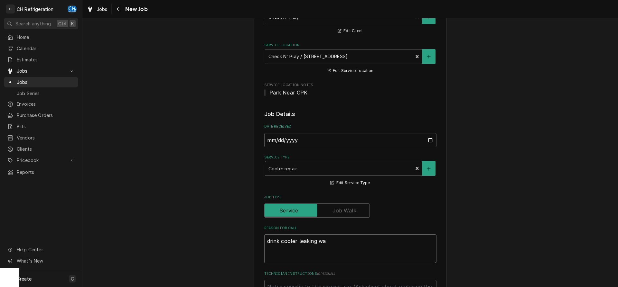
type textarea "x"
type textarea "drink cooler leaking wat"
type textarea "x"
type textarea "drink cooler leaking wate"
type textarea "x"
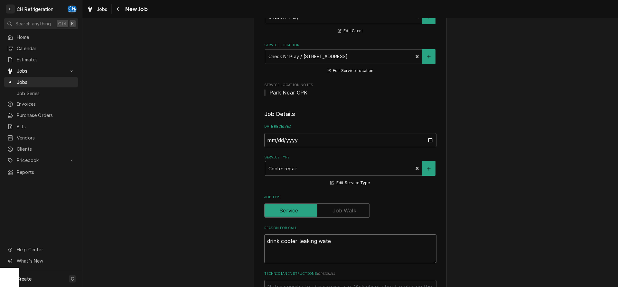
type textarea "drink cooler leaking water"
type textarea "x"
type textarea "drink cooler leaking water"
type textarea "x"
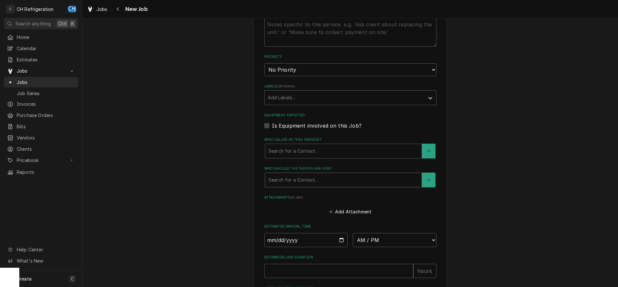
type textarea "drink cooler leaking water"
click at [316, 184] on div "Who should the tech(s) ask for?" at bounding box center [343, 180] width 150 height 12
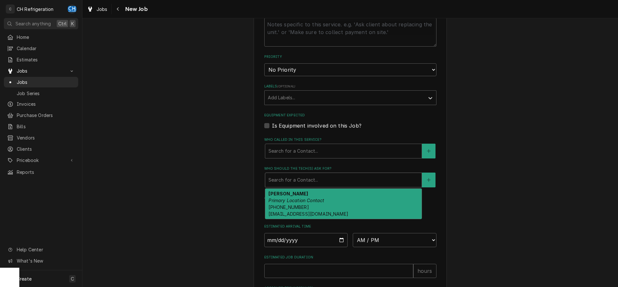
click at [314, 202] on em "Primary Location Contact" at bounding box center [296, 200] width 56 height 5
type textarea "x"
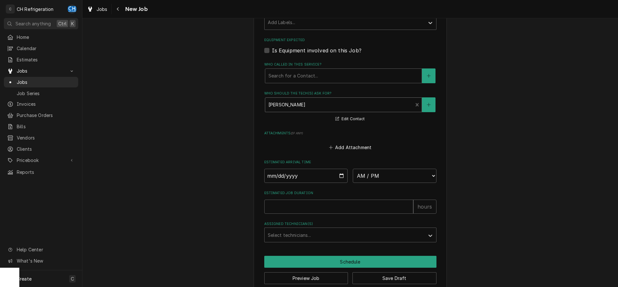
scroll to position [414, 0]
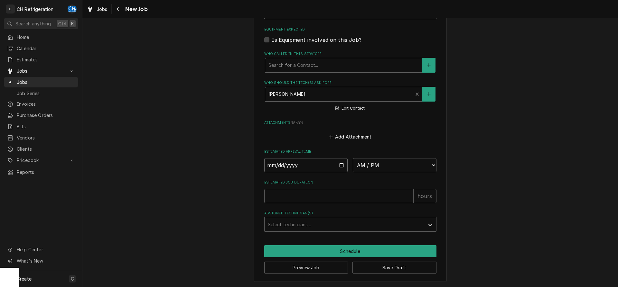
click at [341, 162] on input "Date" at bounding box center [306, 165] width 84 height 14
click at [340, 162] on input "Date" at bounding box center [306, 165] width 84 height 14
click at [346, 160] on input "Date" at bounding box center [306, 165] width 84 height 14
click at [342, 165] on input "Date" at bounding box center [306, 165] width 84 height 14
type input "[DATE]"
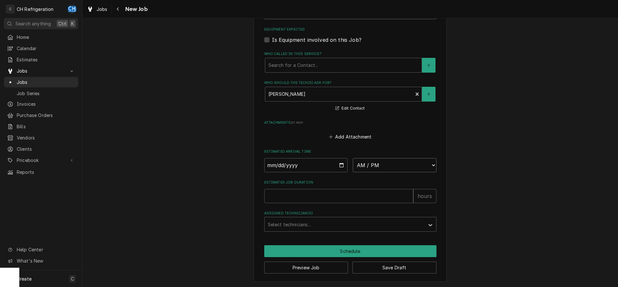
click at [353, 158] on select "AM / PM 6:00 AM 6:15 AM 6:30 AM 6:45 AM 7:00 AM 7:15 AM 7:30 AM 7:45 AM 8:00 AM…" at bounding box center [395, 165] width 84 height 14
type textarea "x"
select select "12:00:00"
click option "12:00 PM" at bounding box center [0, 0] width 0 height 0
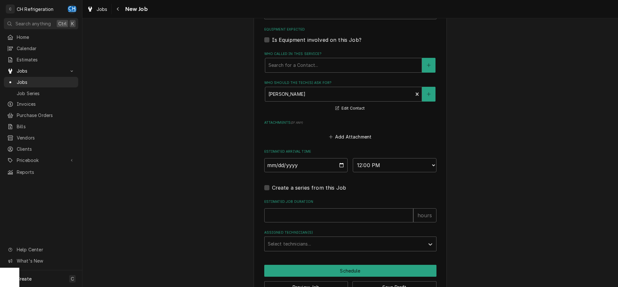
click at [325, 223] on fieldset "Job Details Date Received [DATE] Service Type Cooler repair Edit Service Type J…" at bounding box center [350, 6] width 172 height 490
click at [324, 221] on input "Estimated Job Duration" at bounding box center [338, 216] width 149 height 14
type textarea "x"
type input "2"
type textarea "x"
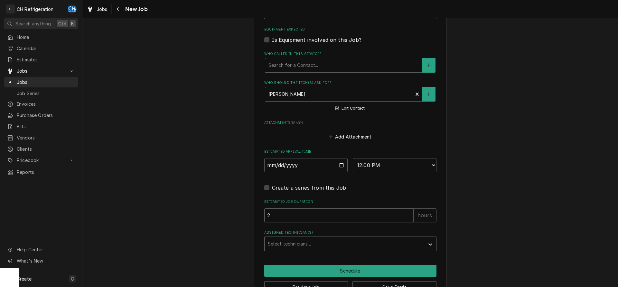
type input "2"
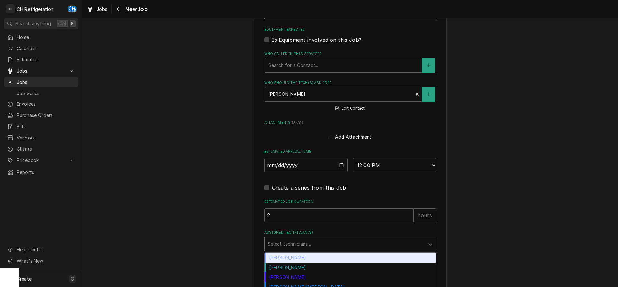
click at [314, 240] on div "Assigned Technician(s)" at bounding box center [345, 245] width 154 height 12
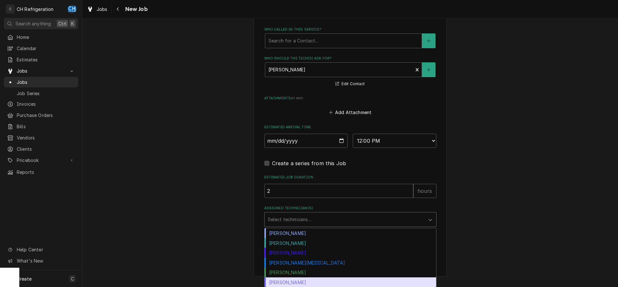
drag, startPoint x: 288, startPoint y: 281, endPoint x: 300, endPoint y: 272, distance: 14.2
click at [288, 281] on div "[PERSON_NAME]" at bounding box center [351, 283] width 172 height 10
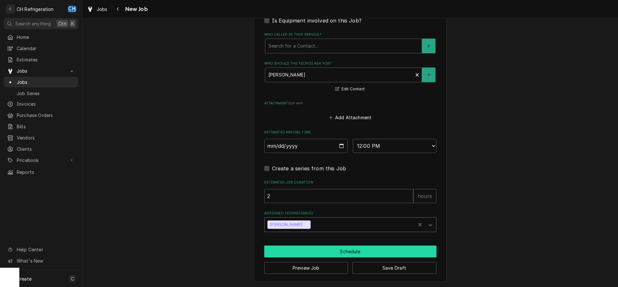
click at [322, 252] on button "Schedule" at bounding box center [350, 252] width 172 height 12
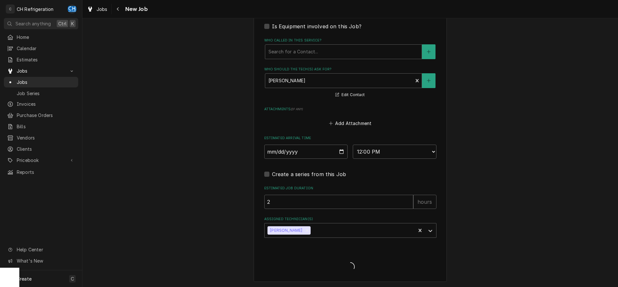
type textarea "x"
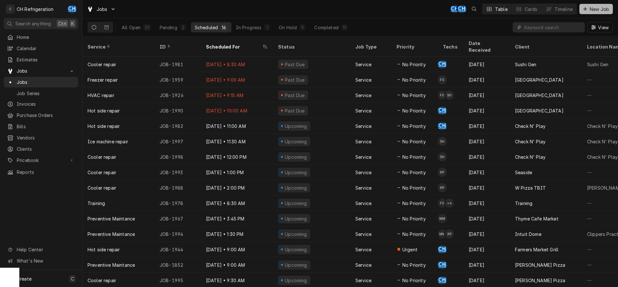
click at [593, 12] on span "New Job" at bounding box center [599, 9] width 22 height 7
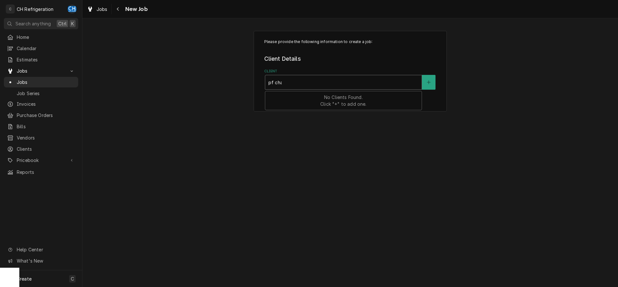
type input "[PERSON_NAME]"
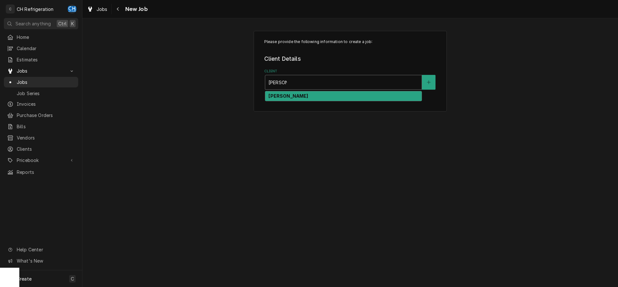
click at [283, 97] on strong "[PERSON_NAME]" at bounding box center [288, 95] width 40 height 5
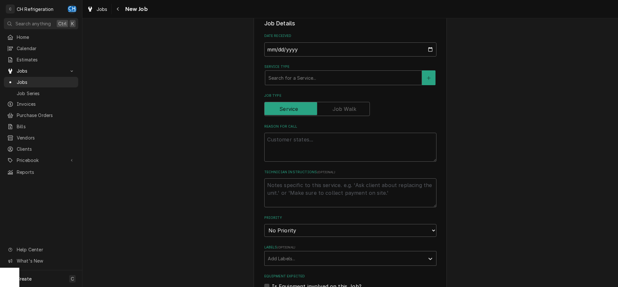
scroll to position [296, 0]
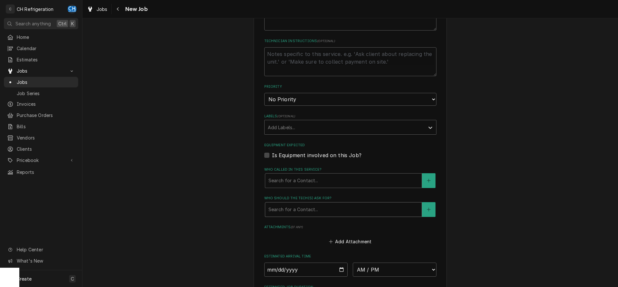
click at [311, 206] on div "Who should the tech(s) ask for?" at bounding box center [343, 210] width 150 height 12
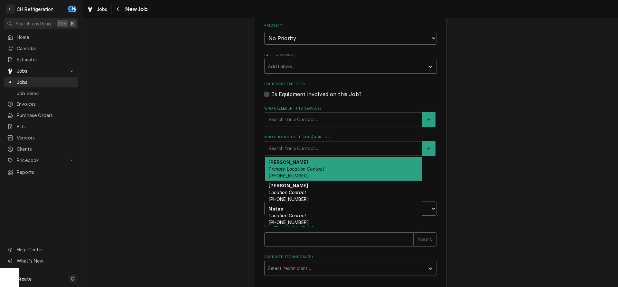
scroll to position [361, 0]
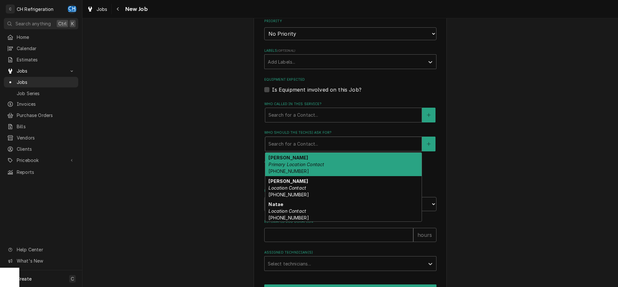
click at [313, 160] on div "Bianca Primary Location Contact [PHONE_NUMBER]" at bounding box center [343, 165] width 156 height 24
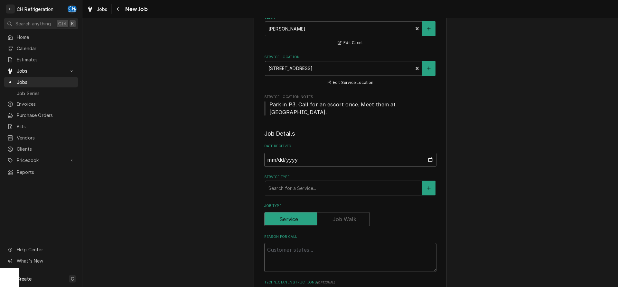
scroll to position [99, 0]
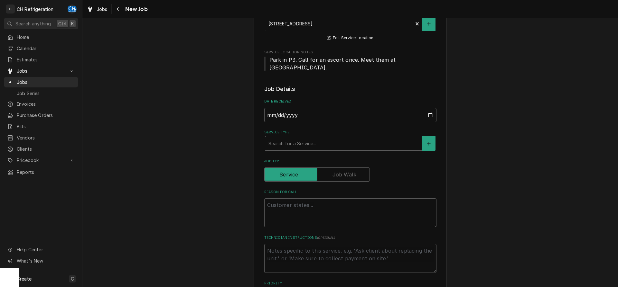
click at [296, 148] on div "Service Type" at bounding box center [343, 144] width 150 height 12
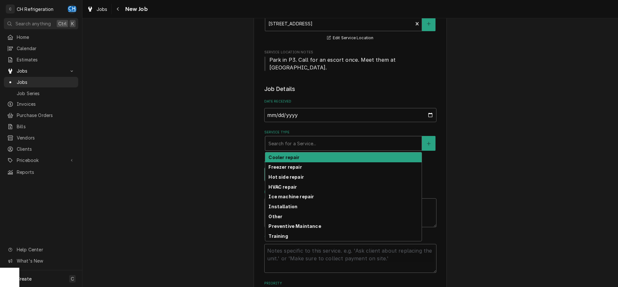
click at [294, 157] on strong "Cooler repair" at bounding box center [283, 157] width 31 height 5
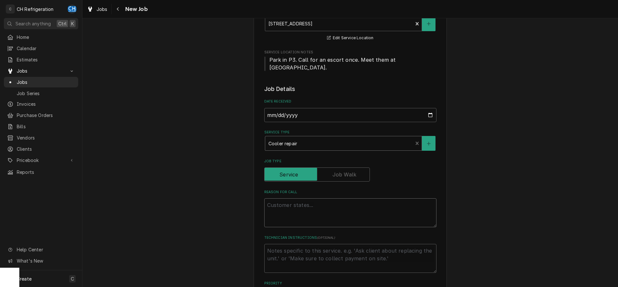
click at [317, 222] on textarea "Reason For Call" at bounding box center [350, 213] width 172 height 29
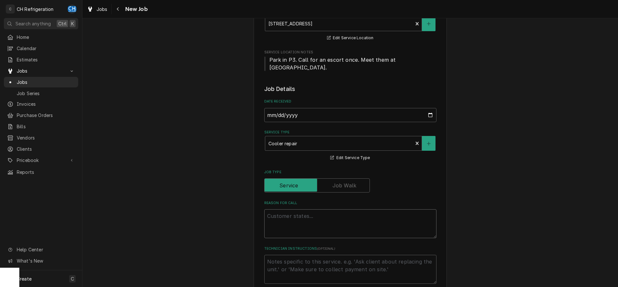
type textarea "x"
type textarea "c"
type textarea "x"
type textarea "co"
type textarea "x"
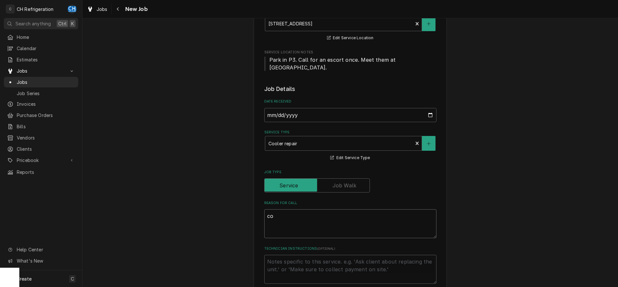
type textarea "coi"
type textarea "x"
type textarea "coil"
type textarea "x"
type textarea "coil"
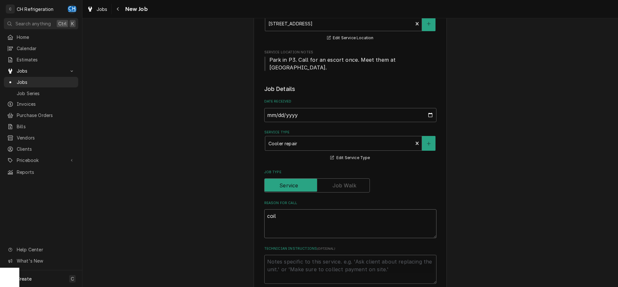
type textarea "x"
type textarea "coil r"
type textarea "x"
type textarea "coil ra"
type textarea "x"
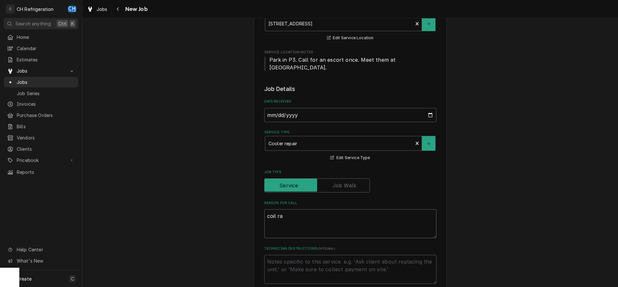
type textarea "coil rai"
type textarea "x"
type textarea "coil rail"
type textarea "x"
type textarea "coil rail"
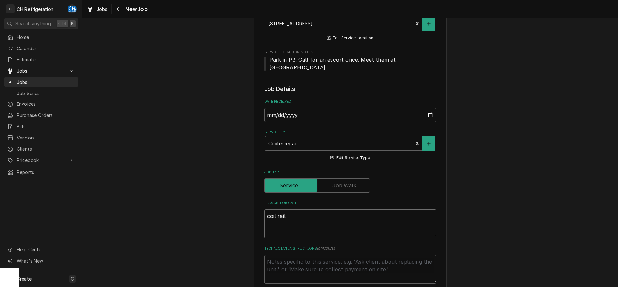
type textarea "x"
type textarea "coil rail d"
type textarea "x"
type textarea "coil rail do"
type textarea "x"
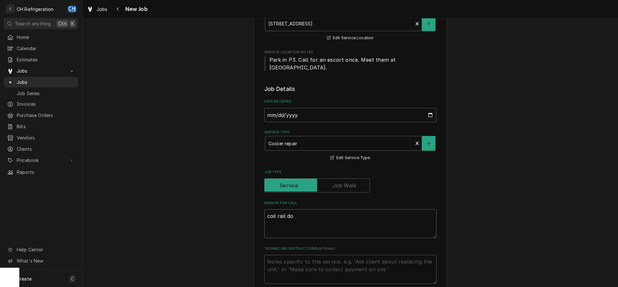
type textarea "coil rail dow"
type textarea "x"
type textarea "coil rail down"
type textarea "x"
type textarea "coil rail down"
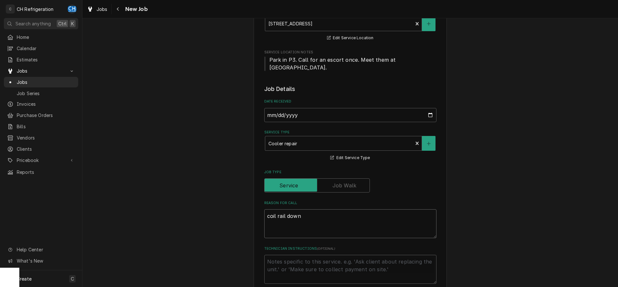
type textarea "x"
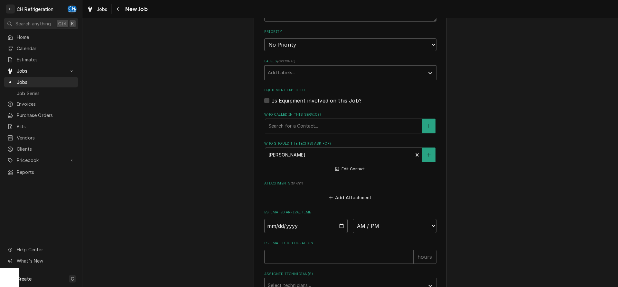
scroll to position [422, 0]
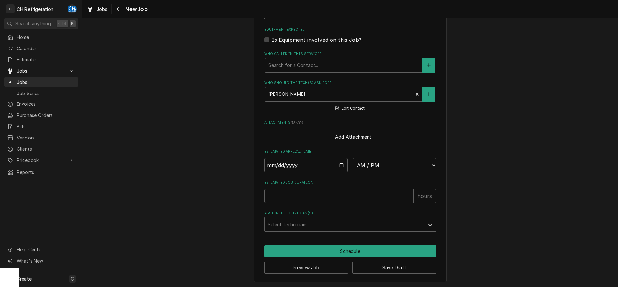
type textarea "coil rail down"
click at [339, 164] on input "Date" at bounding box center [306, 165] width 84 height 14
type input "[DATE]"
click at [353, 158] on select "AM / PM 6:00 AM 6:15 AM 6:30 AM 6:45 AM 7:00 AM 7:15 AM 7:30 AM 7:45 AM 8:00 AM…" at bounding box center [395, 165] width 84 height 14
type textarea "x"
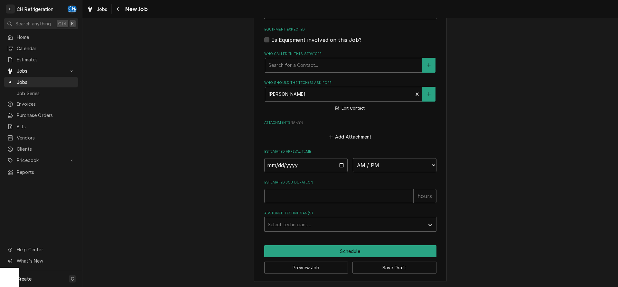
click at [353, 158] on select "AM / PM 6:00 AM 6:15 AM 6:30 AM 6:45 AM 7:00 AM 7:15 AM 7:30 AM 7:45 AM 8:00 AM…" at bounding box center [395, 165] width 84 height 14
select select "13:00:00"
click option "1:00 PM" at bounding box center [0, 0] width 0 height 0
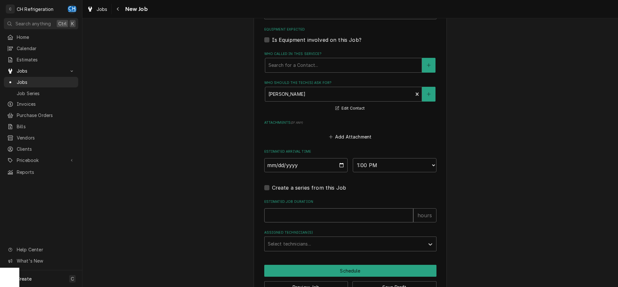
click at [339, 210] on input "Estimated Job Duration" at bounding box center [338, 216] width 149 height 14
type textarea "x"
type input "2"
type textarea "x"
type input "2"
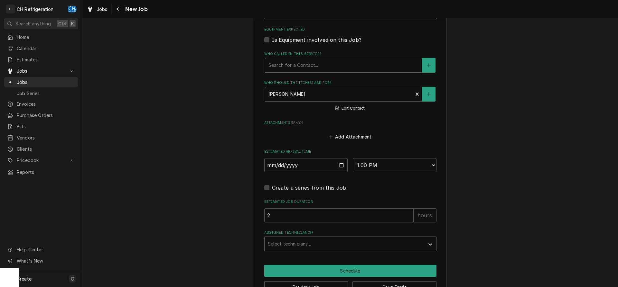
click at [298, 247] on div "Assigned Technician(s)" at bounding box center [345, 245] width 154 height 12
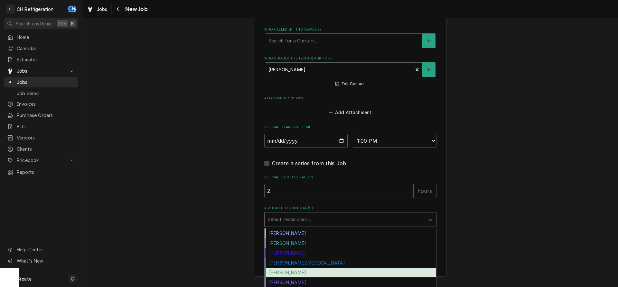
click at [299, 272] on div "Ruben Perez" at bounding box center [351, 273] width 172 height 10
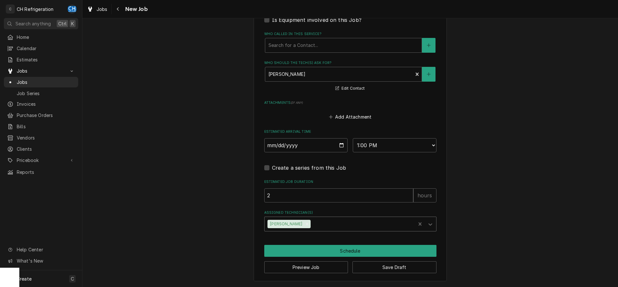
scroll to position [441, 0]
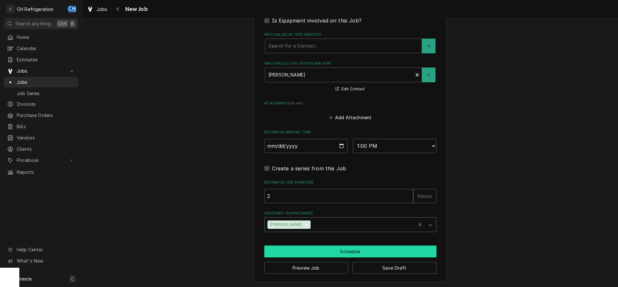
click at [302, 249] on button "Schedule" at bounding box center [350, 252] width 172 height 12
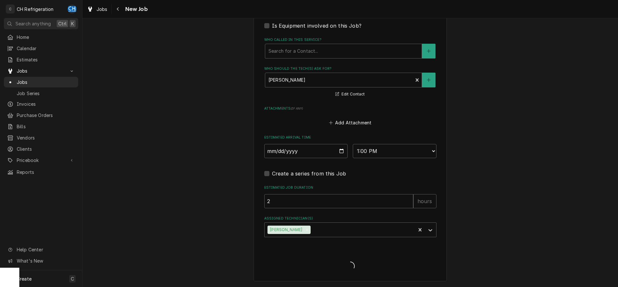
scroll to position [436, 0]
type textarea "x"
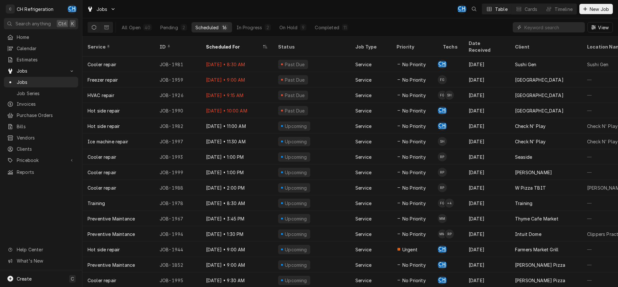
click at [345, 33] on div "All Open 40 Pending 2 Scheduled 16 In Progress 2 On Hold 9 Completed 11" at bounding box center [235, 27] width 234 height 18
click at [346, 30] on div "11" at bounding box center [345, 27] width 6 height 6
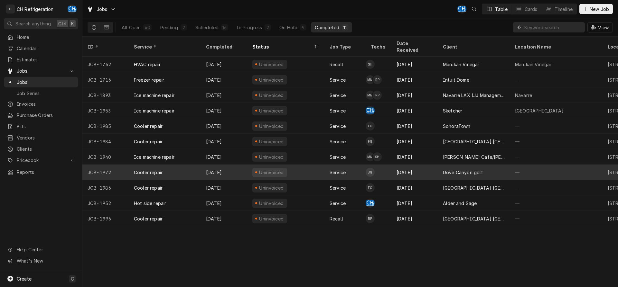
click at [448, 170] on div "Dove Canyon golf" at bounding box center [474, 172] width 72 height 15
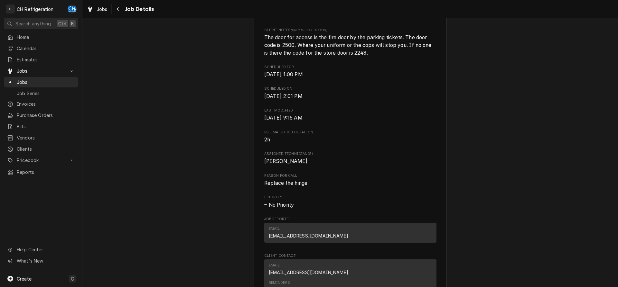
scroll to position [390, 0]
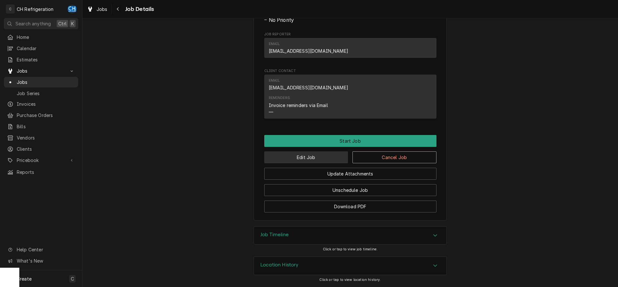
click at [289, 159] on button "Edit Job" at bounding box center [306, 158] width 84 height 12
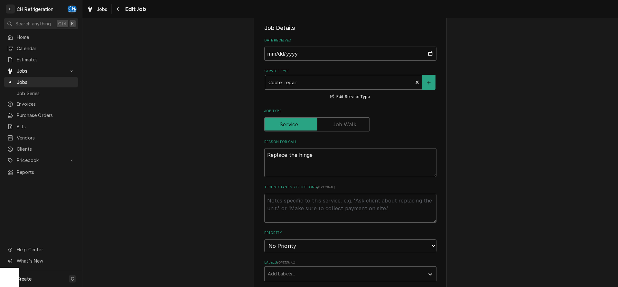
type textarea "x"
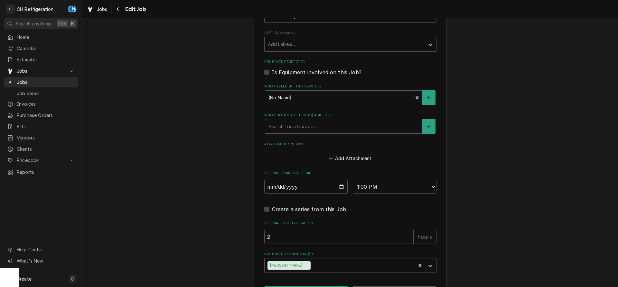
scroll to position [451, 0]
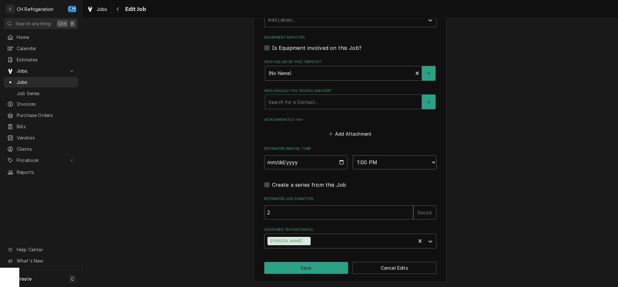
click at [353, 155] on select "AM / PM 6:00 AM 6:15 AM 6:30 AM 6:45 AM 7:00 AM 7:15 AM 7:30 AM 7:45 AM 8:00 AM…" at bounding box center [395, 162] width 84 height 14
select select "12:00:00"
click option "12:00 PM" at bounding box center [0, 0] width 0 height 0
type textarea "x"
click at [353, 155] on select "AM / PM 6:00 AM 6:15 AM 6:30 AM 6:45 AM 7:00 AM 7:15 AM 7:30 AM 7:45 AM 8:00 AM…" at bounding box center [395, 162] width 84 height 14
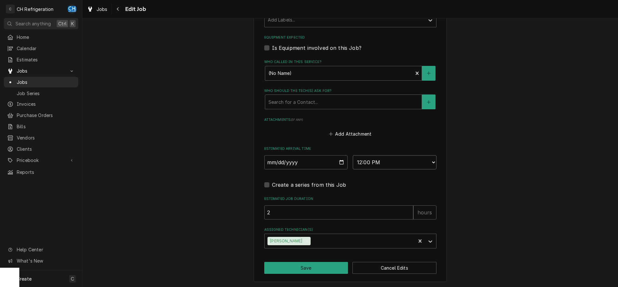
select select "11:30:00"
click option "11:30 AM" at bounding box center [0, 0] width 0 height 0
type textarea "x"
click at [353, 155] on select "AM / PM 6:00 AM 6:15 AM 6:30 AM 6:45 AM 7:00 AM 7:15 AM 7:30 AM 7:45 AM 8:00 AM…" at bounding box center [395, 162] width 84 height 14
select select "12:00:00"
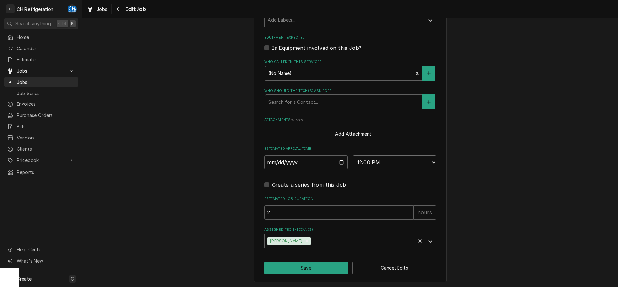
click option "12:00 PM" at bounding box center [0, 0] width 0 height 0
click at [323, 268] on button "Save" at bounding box center [306, 268] width 84 height 12
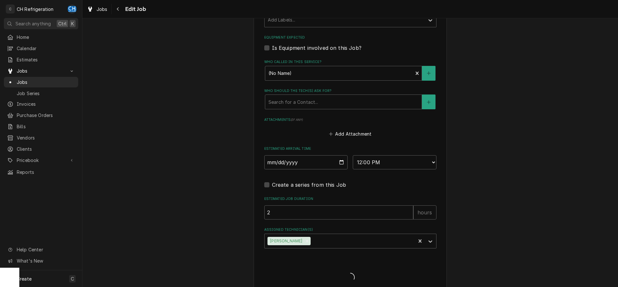
type textarea "x"
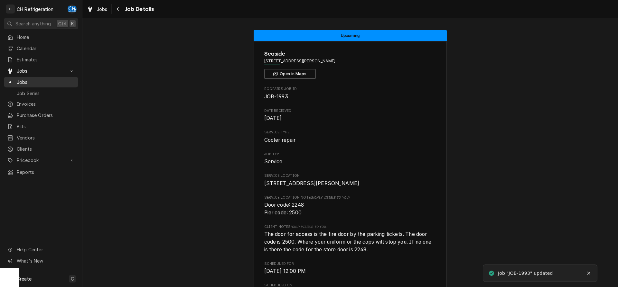
click at [56, 79] on span "Jobs" at bounding box center [46, 82] width 58 height 7
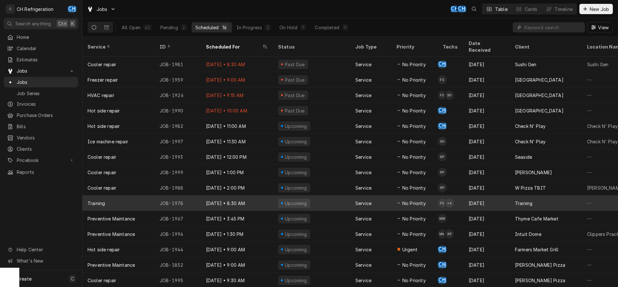
click at [535, 196] on div "Training" at bounding box center [546, 203] width 72 height 15
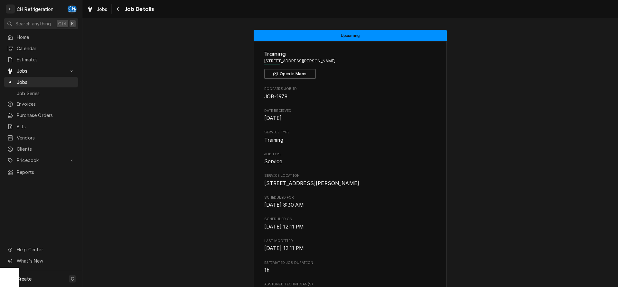
scroll to position [256, 0]
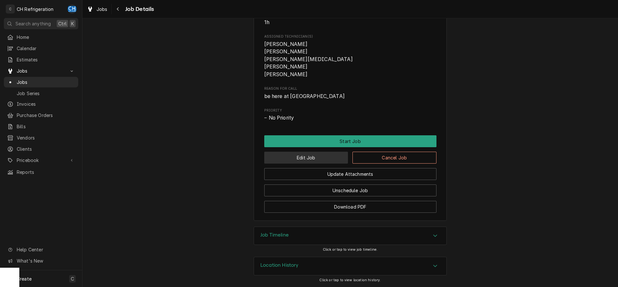
click at [295, 156] on button "Edit Job" at bounding box center [306, 158] width 84 height 12
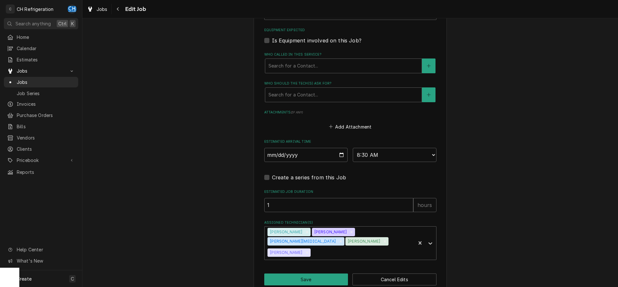
scroll to position [394, 0]
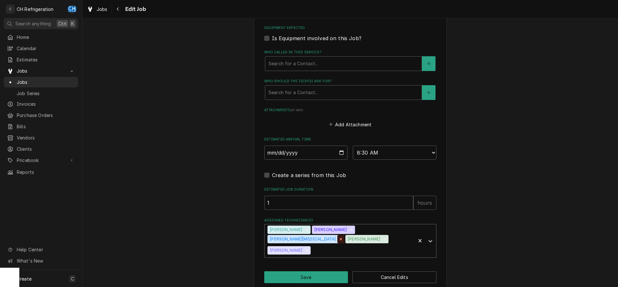
click at [343, 237] on icon "Remove Moises Melena" at bounding box center [341, 239] width 5 height 5
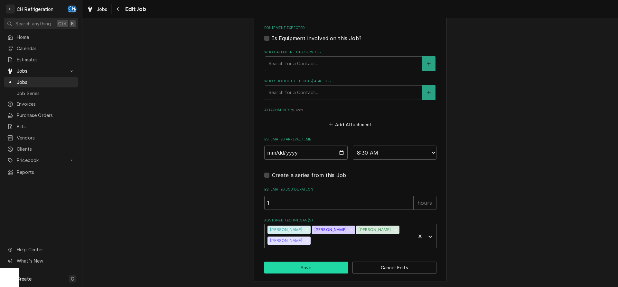
click at [307, 266] on button "Save" at bounding box center [306, 268] width 84 height 12
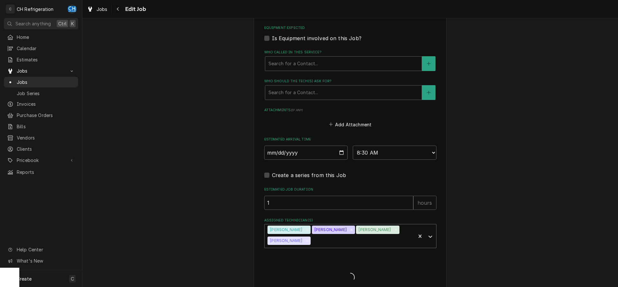
type textarea "x"
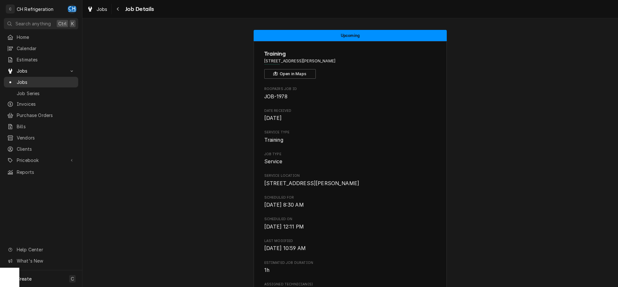
click at [68, 83] on div "Jobs" at bounding box center [41, 82] width 72 height 8
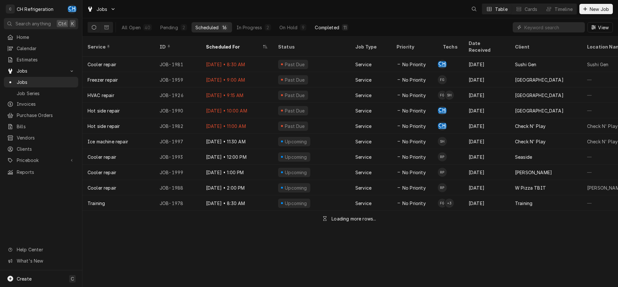
click at [325, 27] on div "Completed" at bounding box center [327, 27] width 24 height 7
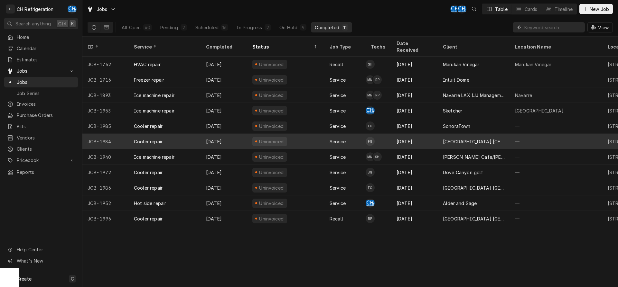
click at [477, 138] on div "[GEOGRAPHIC_DATA] [GEOGRAPHIC_DATA]" at bounding box center [474, 141] width 62 height 7
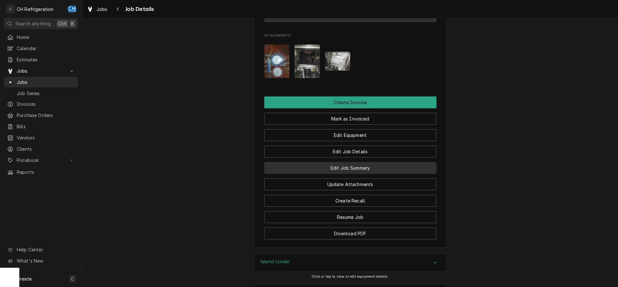
scroll to position [884, 0]
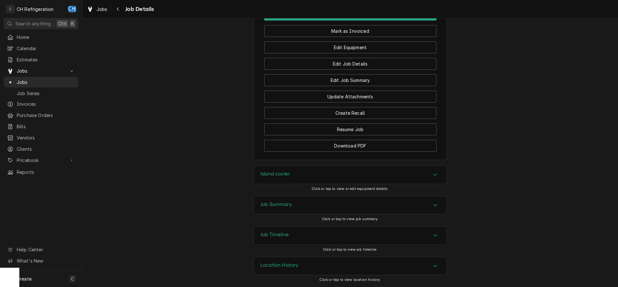
click at [288, 206] on h3 "Job Summary" at bounding box center [276, 205] width 32 height 6
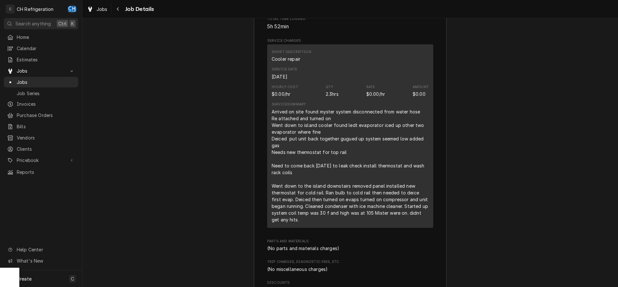
scroll to position [1179, 0]
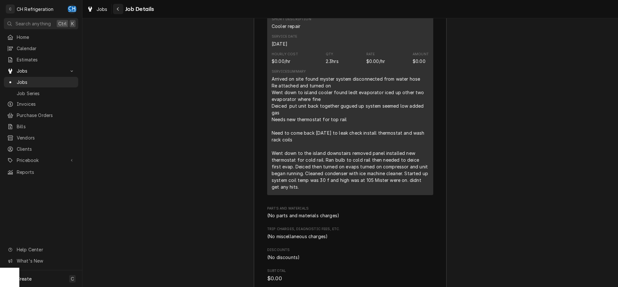
click at [122, 10] on button "Navigate back" at bounding box center [118, 9] width 10 height 10
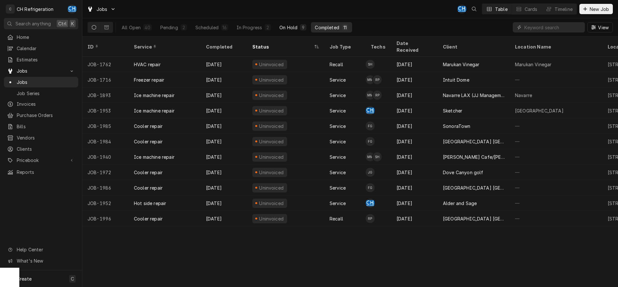
click at [288, 26] on div "On Hold" at bounding box center [288, 27] width 18 height 7
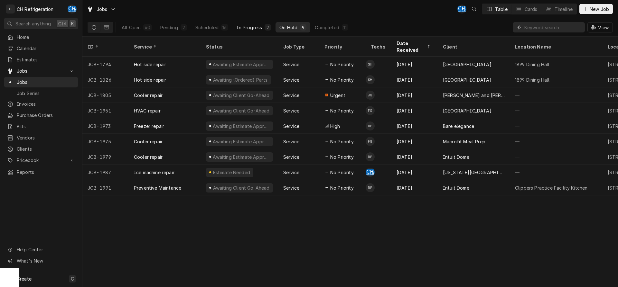
click at [247, 29] on div "In Progress" at bounding box center [250, 27] width 26 height 7
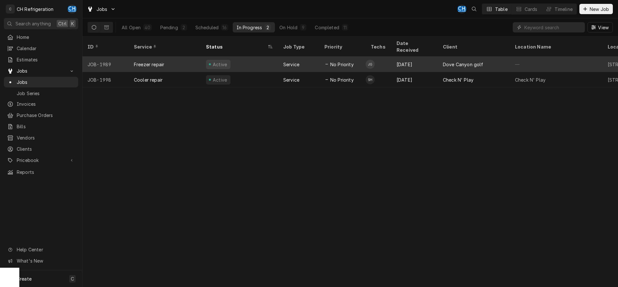
click at [467, 61] on div "Dove Canyon golf" at bounding box center [463, 64] width 41 height 7
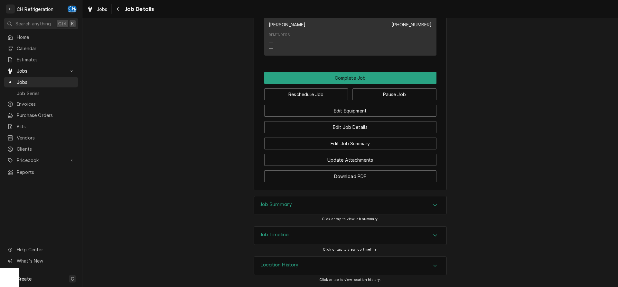
click at [300, 207] on div "Job Summary" at bounding box center [350, 206] width 193 height 18
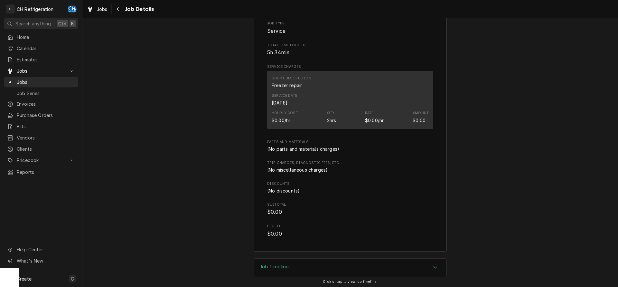
scroll to position [765, 0]
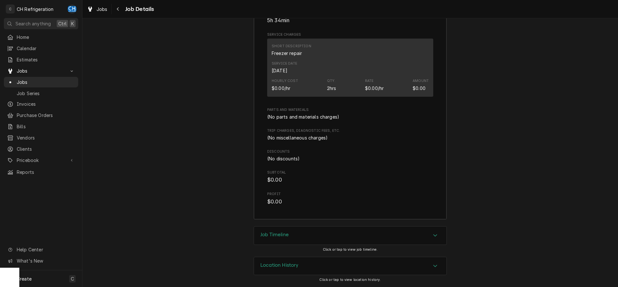
click at [266, 242] on div "Job Timeline" at bounding box center [350, 236] width 193 height 18
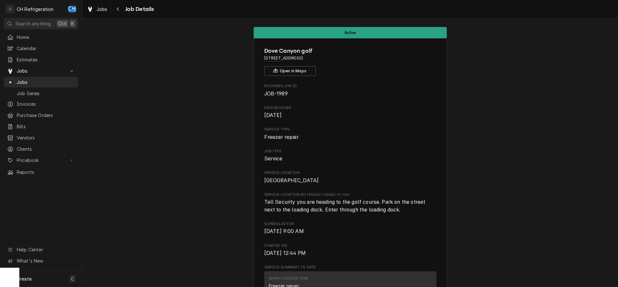
scroll to position [0, 0]
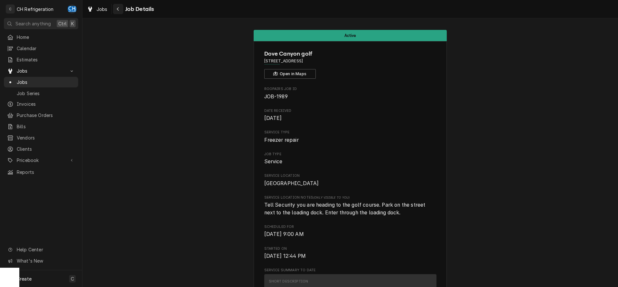
click at [121, 13] on button "Navigate back" at bounding box center [118, 9] width 10 height 10
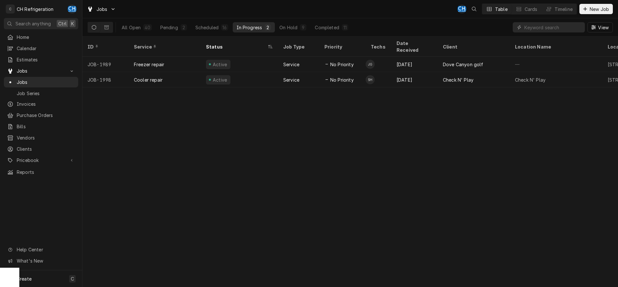
click at [338, 33] on div "All Open 40 Pending 2 Scheduled 16 In Progress 2 On Hold 9 Completed 11" at bounding box center [235, 27] width 234 height 18
click at [339, 27] on button "Completed 11" at bounding box center [331, 27] width 41 height 10
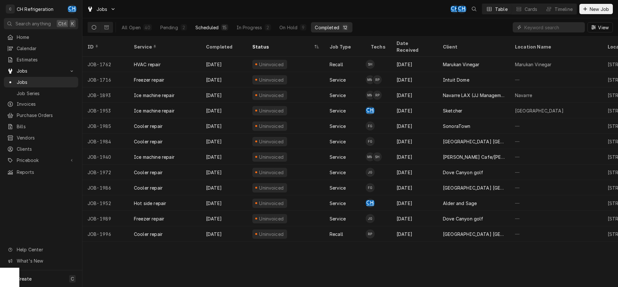
click at [219, 25] on button "Scheduled 15" at bounding box center [212, 27] width 41 height 10
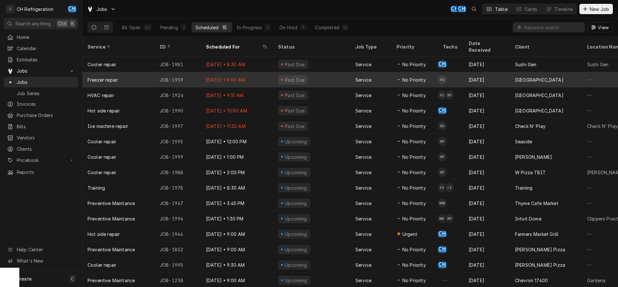
click at [484, 73] on div "[DATE]" at bounding box center [487, 79] width 46 height 15
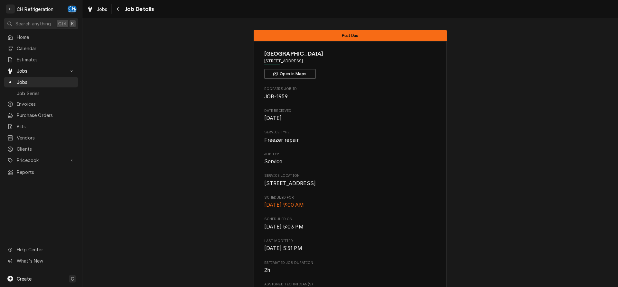
scroll to position [406, 0]
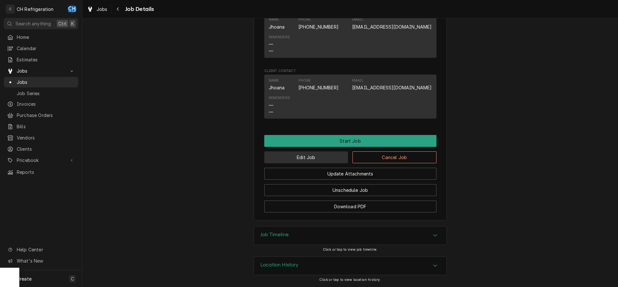
click at [291, 153] on button "Edit Job" at bounding box center [306, 158] width 84 height 12
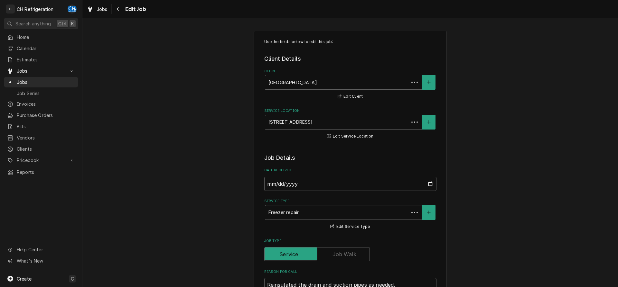
type textarea "x"
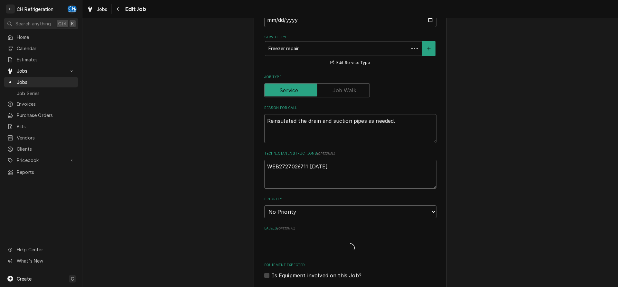
scroll to position [361, 0]
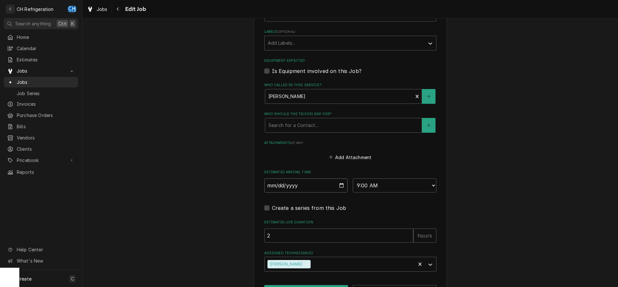
click at [337, 183] on input "[DATE]" at bounding box center [306, 186] width 84 height 14
click at [341, 184] on input "[DATE]" at bounding box center [306, 186] width 84 height 14
type input "[DATE]"
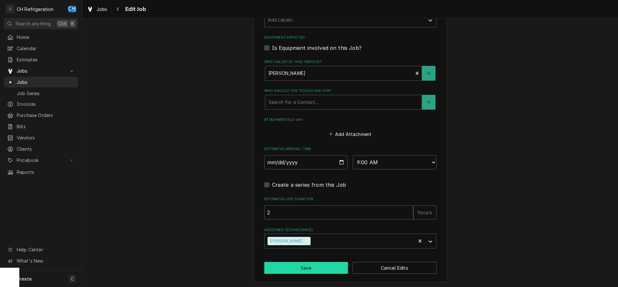
drag, startPoint x: 312, startPoint y: 266, endPoint x: 329, endPoint y: 261, distance: 18.0
click at [313, 265] on button "Save" at bounding box center [306, 268] width 84 height 12
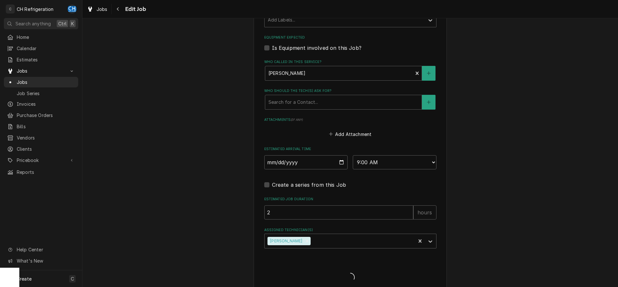
type textarea "x"
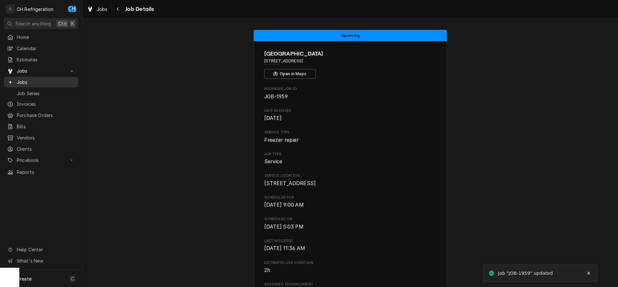
click at [40, 77] on link "Jobs" at bounding box center [41, 82] width 74 height 11
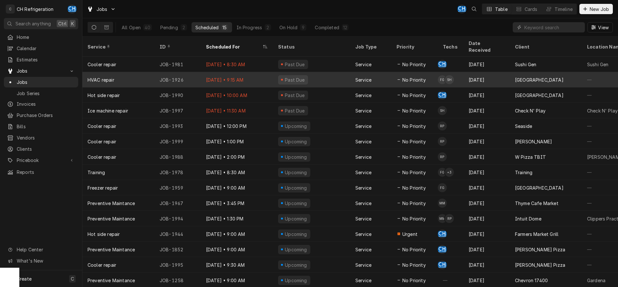
click at [424, 72] on div "No Priority" at bounding box center [414, 79] width 46 height 15
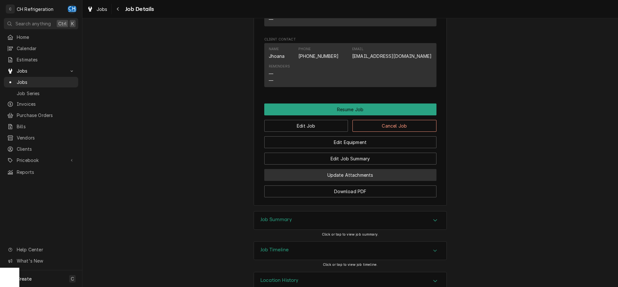
scroll to position [540, 0]
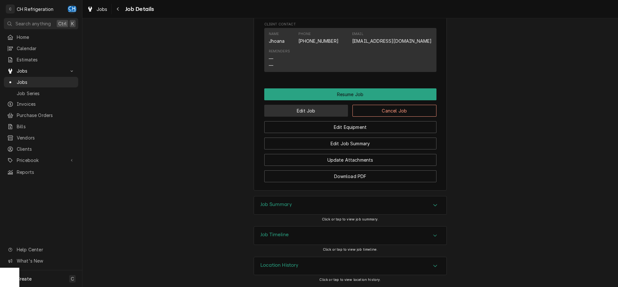
click at [307, 115] on button "Edit Job" at bounding box center [306, 111] width 84 height 12
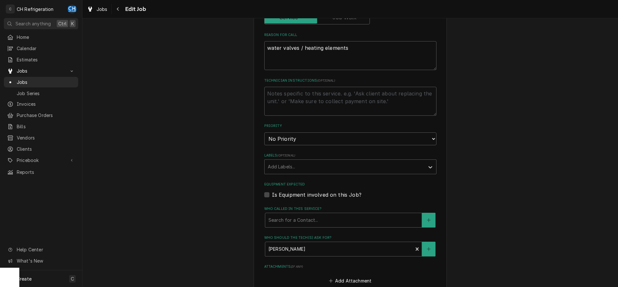
type textarea "x"
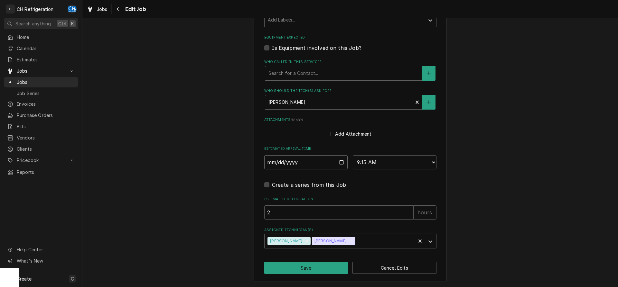
click at [338, 161] on input "[DATE]" at bounding box center [306, 162] width 84 height 14
type input "[DATE]"
click at [308, 263] on button "Save" at bounding box center [306, 268] width 84 height 12
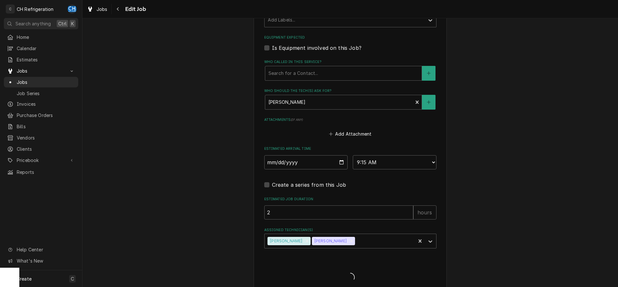
type textarea "x"
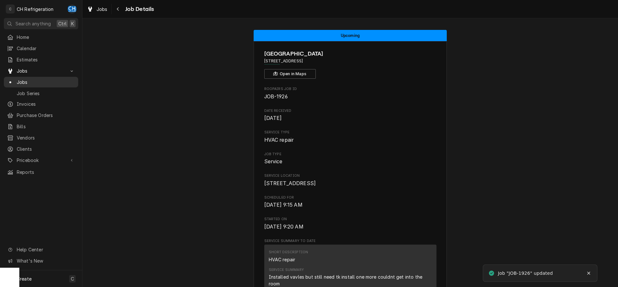
click at [71, 80] on span "Jobs" at bounding box center [46, 82] width 58 height 7
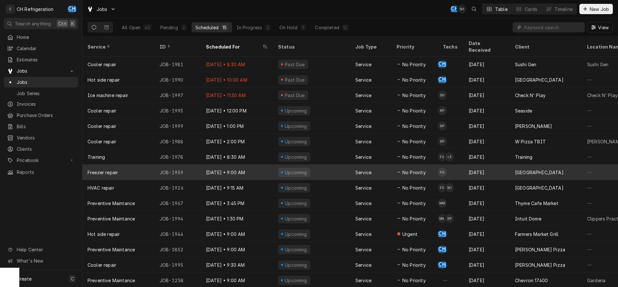
click at [260, 165] on div "[DATE] • 9:00 AM" at bounding box center [237, 172] width 72 height 15
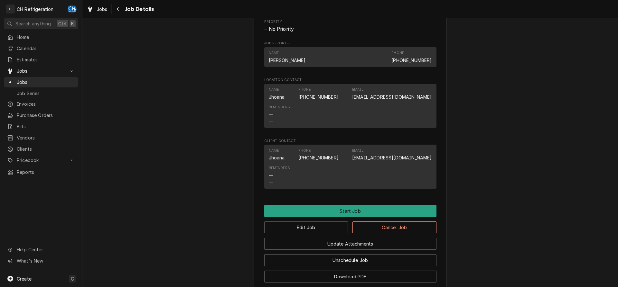
scroll to position [406, 0]
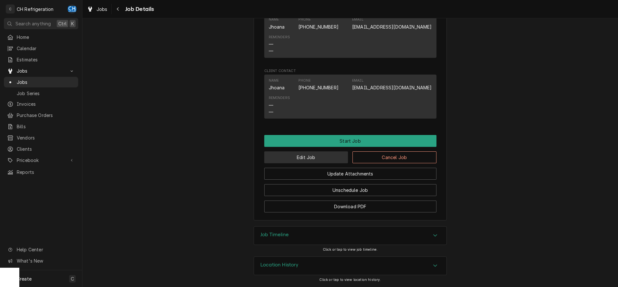
click at [297, 156] on button "Edit Job" at bounding box center [306, 158] width 84 height 12
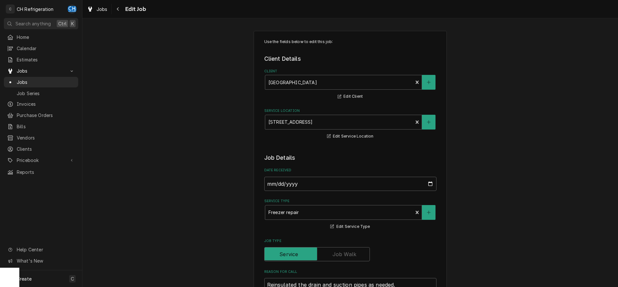
type textarea "x"
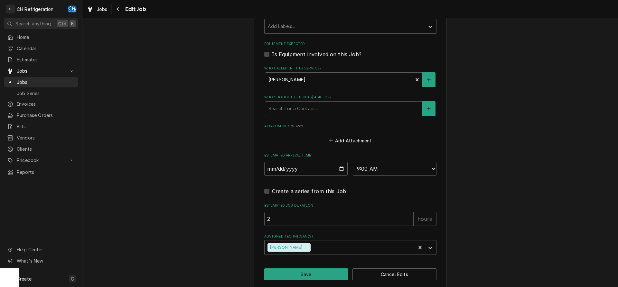
scroll to position [384, 0]
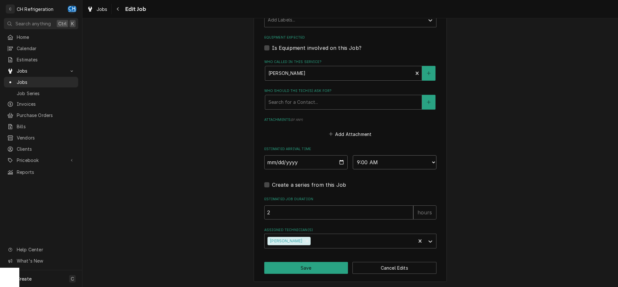
click at [353, 155] on select "AM / PM 6:00 AM 6:15 AM 6:30 AM 6:45 AM 7:00 AM 7:15 AM 7:30 AM 7:45 AM 8:00 AM…" at bounding box center [395, 162] width 84 height 14
select select "10:00:00"
click option "10:00 AM" at bounding box center [0, 0] width 0 height 0
click at [305, 265] on button "Save" at bounding box center [306, 268] width 84 height 12
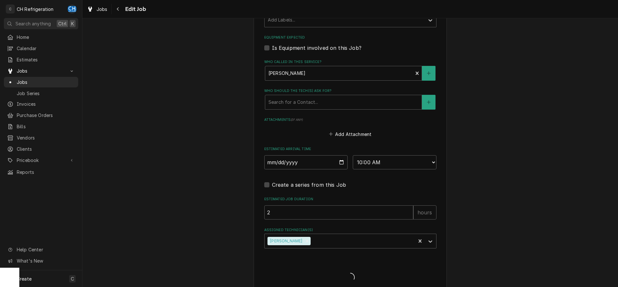
type textarea "x"
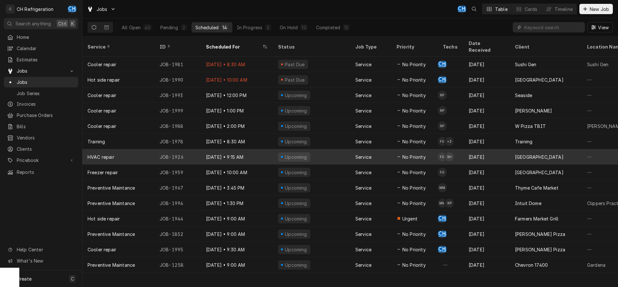
click at [336, 152] on div "Upcoming" at bounding box center [311, 156] width 77 height 15
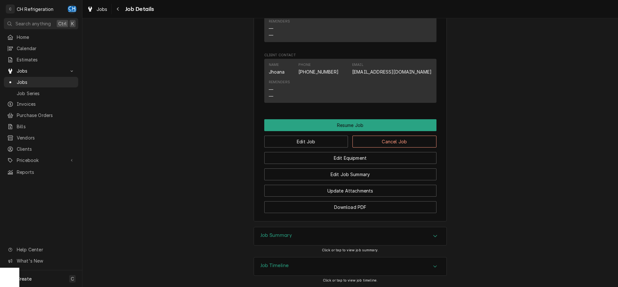
scroll to position [525, 0]
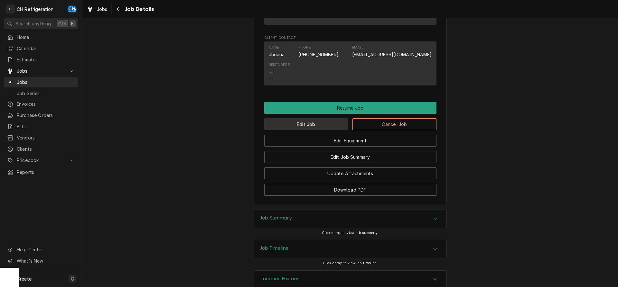
click at [306, 129] on button "Edit Job" at bounding box center [306, 124] width 84 height 12
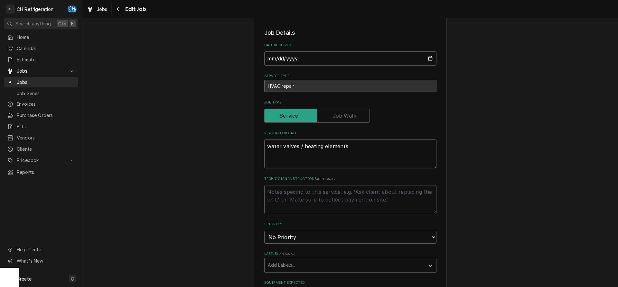
type textarea "x"
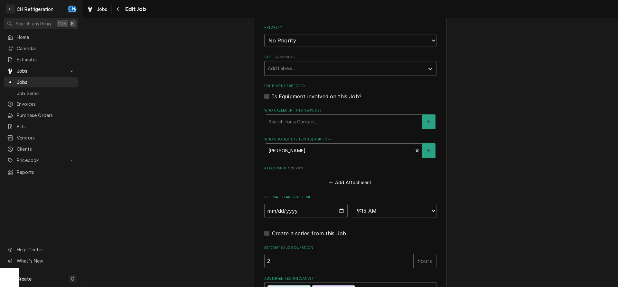
scroll to position [344, 0]
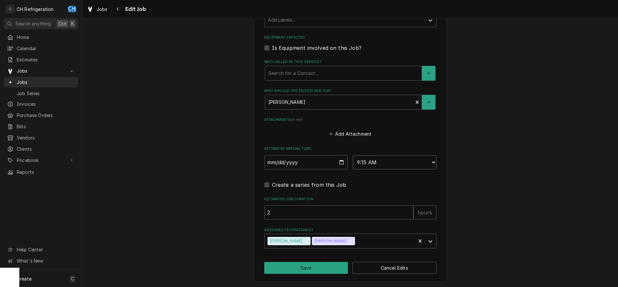
click at [353, 155] on select "AM / PM 6:00 AM 6:15 AM 6:30 AM 6:45 AM 7:00 AM 7:15 AM 7:30 AM 7:45 AM 8:00 AM…" at bounding box center [395, 162] width 84 height 14
select select "10:15:00"
click option "10:15 AM" at bounding box center [0, 0] width 0 height 0
click at [316, 266] on button "Save" at bounding box center [306, 268] width 84 height 12
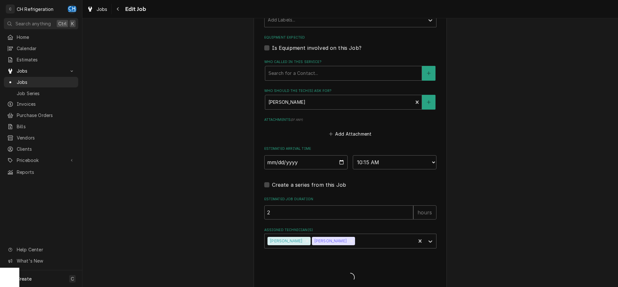
type textarea "x"
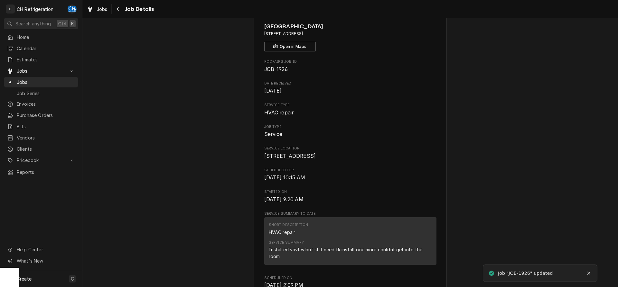
scroll to position [66, 0]
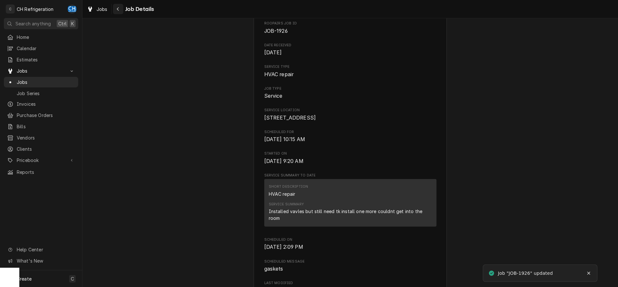
click at [118, 9] on icon "Navigate back" at bounding box center [118, 9] width 3 height 5
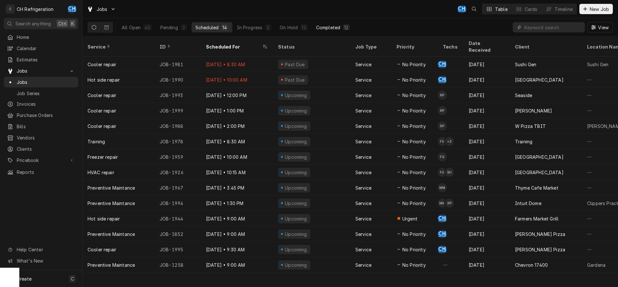
click at [321, 30] on div "Completed" at bounding box center [328, 27] width 24 height 7
